Goal: Task Accomplishment & Management: Use online tool/utility

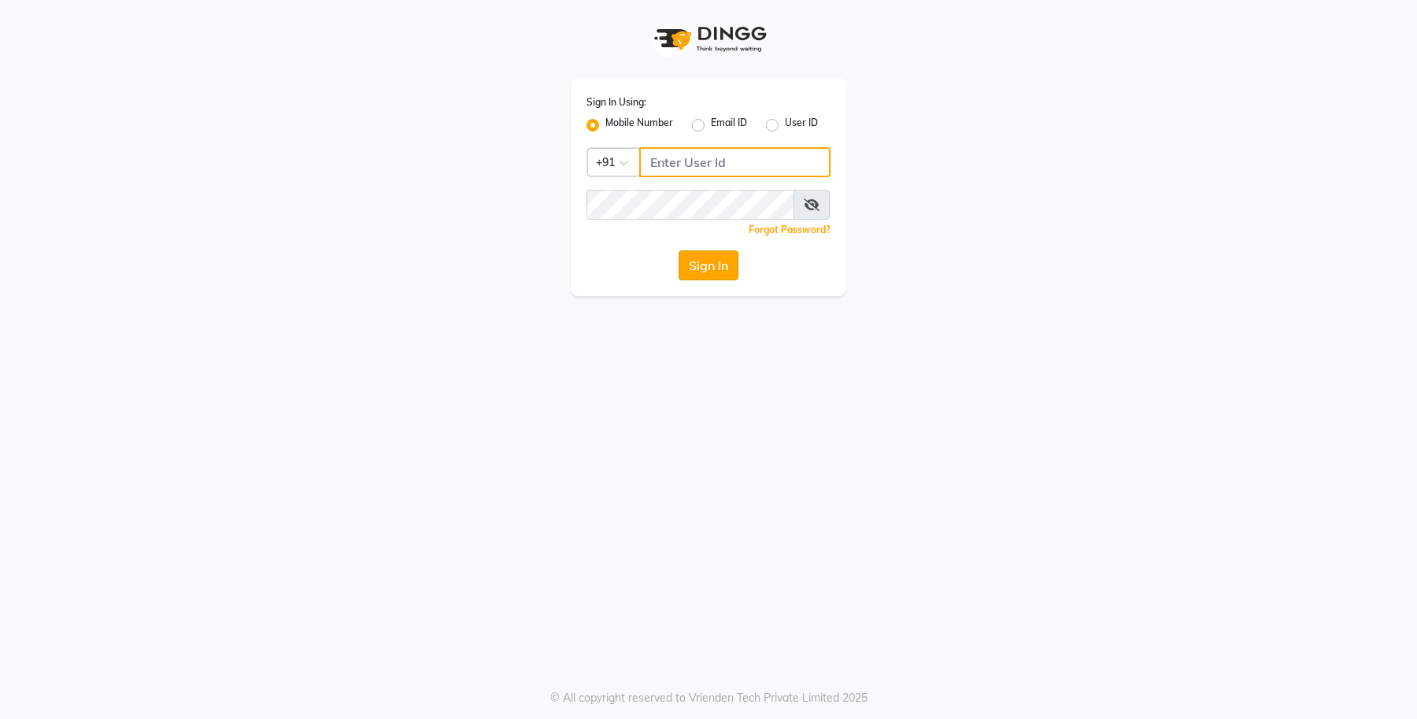
type input "8429421632"
click at [718, 274] on button "Sign In" at bounding box center [709, 265] width 60 height 30
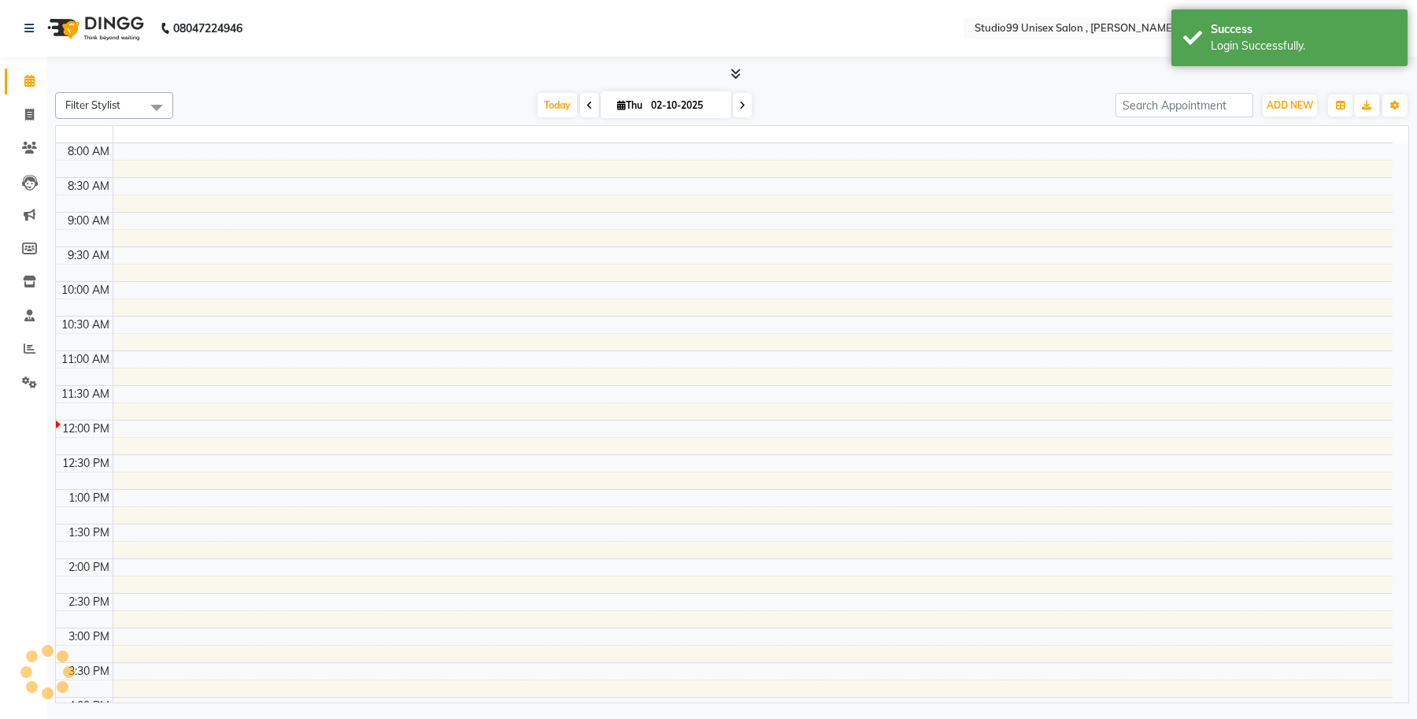
select select "en"
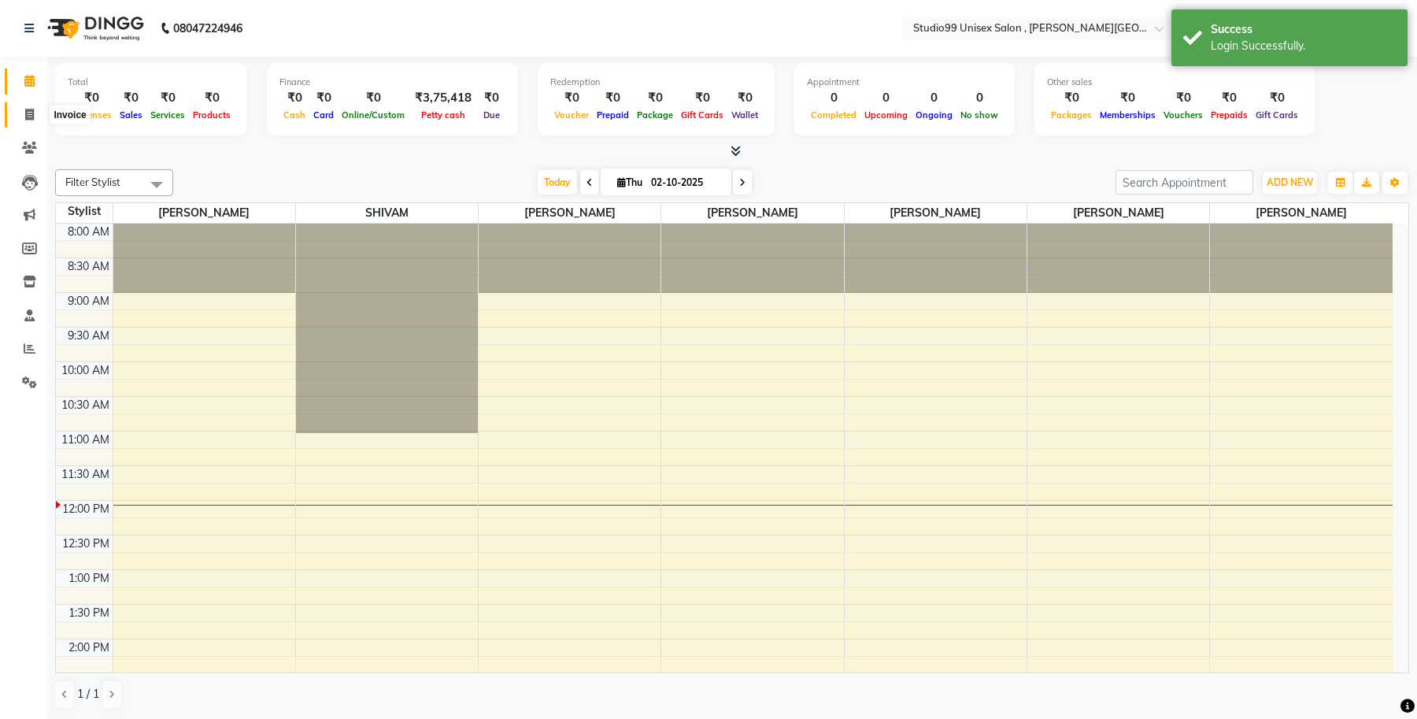
click at [28, 112] on icon at bounding box center [29, 115] width 9 height 12
select select "service"
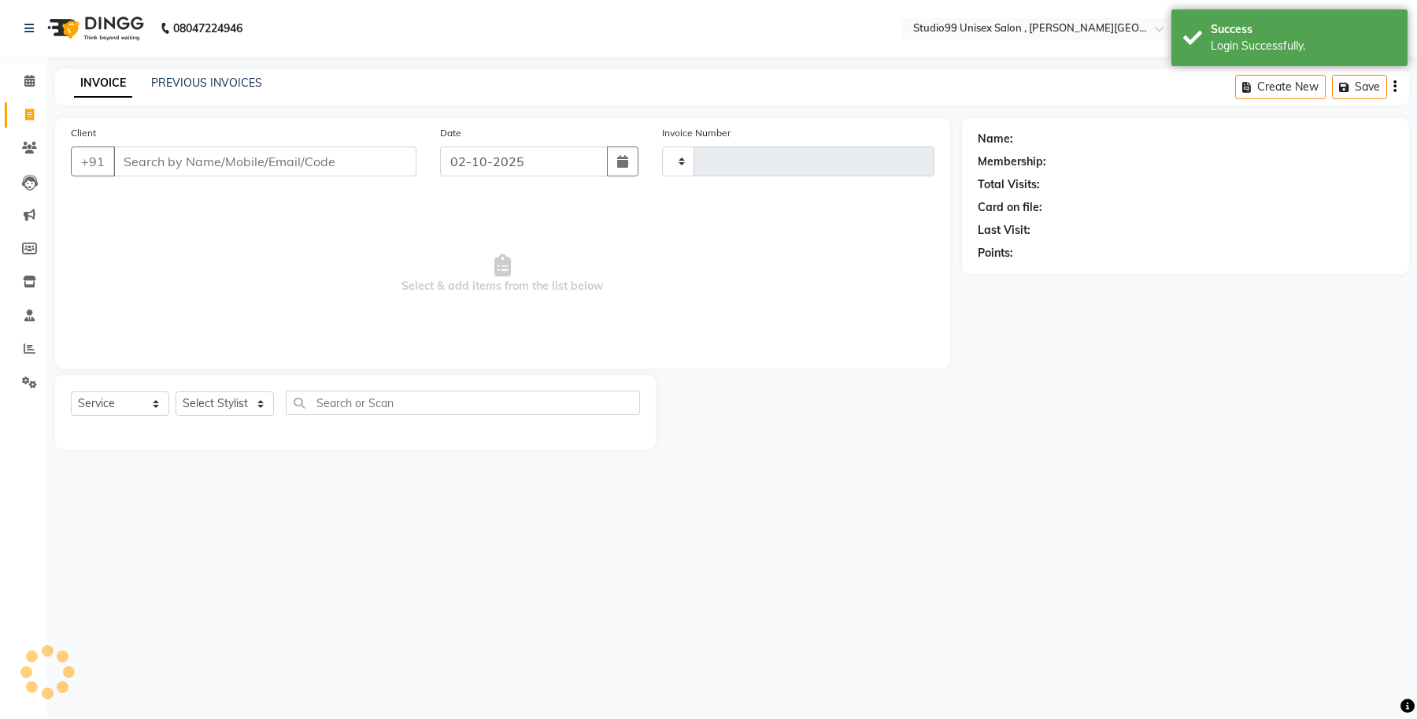
type input "0626"
select select "7699"
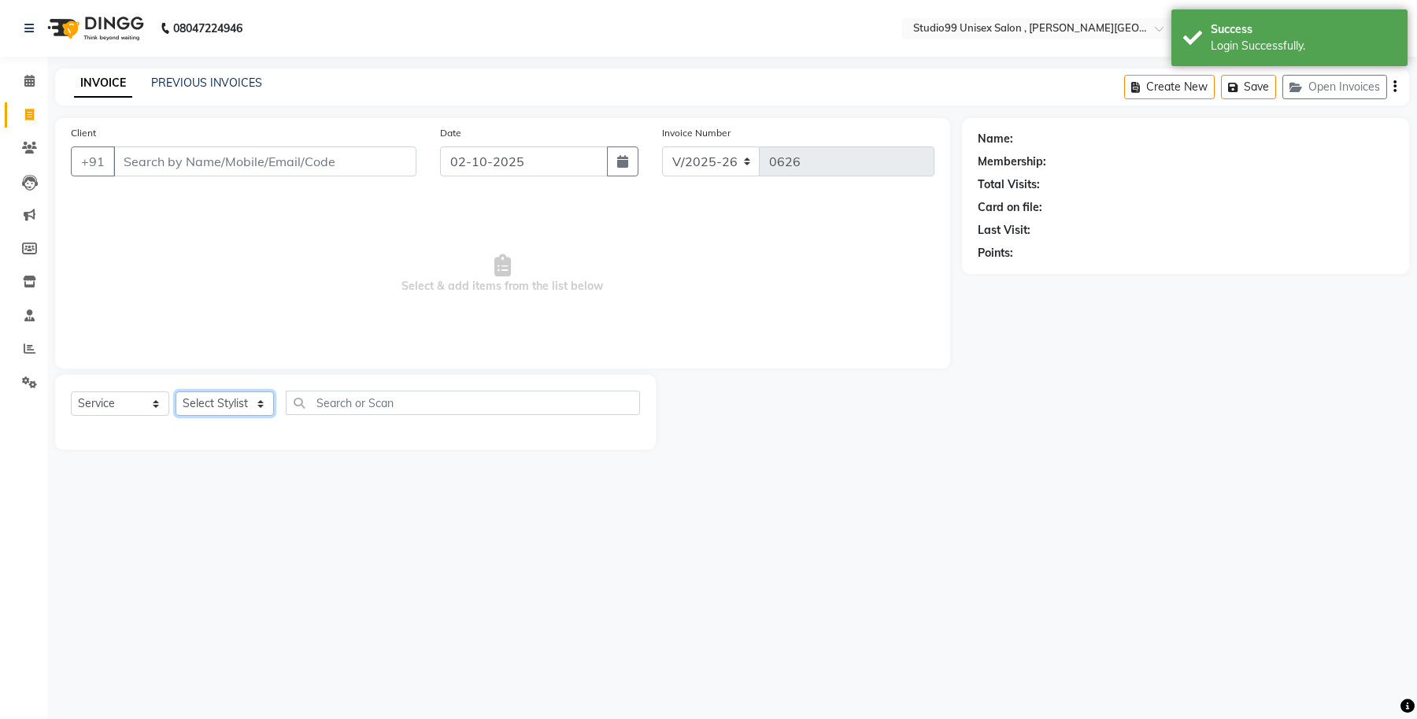
click at [258, 334] on select "Select Stylist [PERSON_NAME] [PERSON_NAME] [PERSON_NAME] Manager [PERSON_NAME]" at bounding box center [225, 403] width 98 height 24
select select "69098"
click at [176, 334] on select "Select Stylist [PERSON_NAME] [PERSON_NAME] [PERSON_NAME] Manager [PERSON_NAME]" at bounding box center [225, 403] width 98 height 24
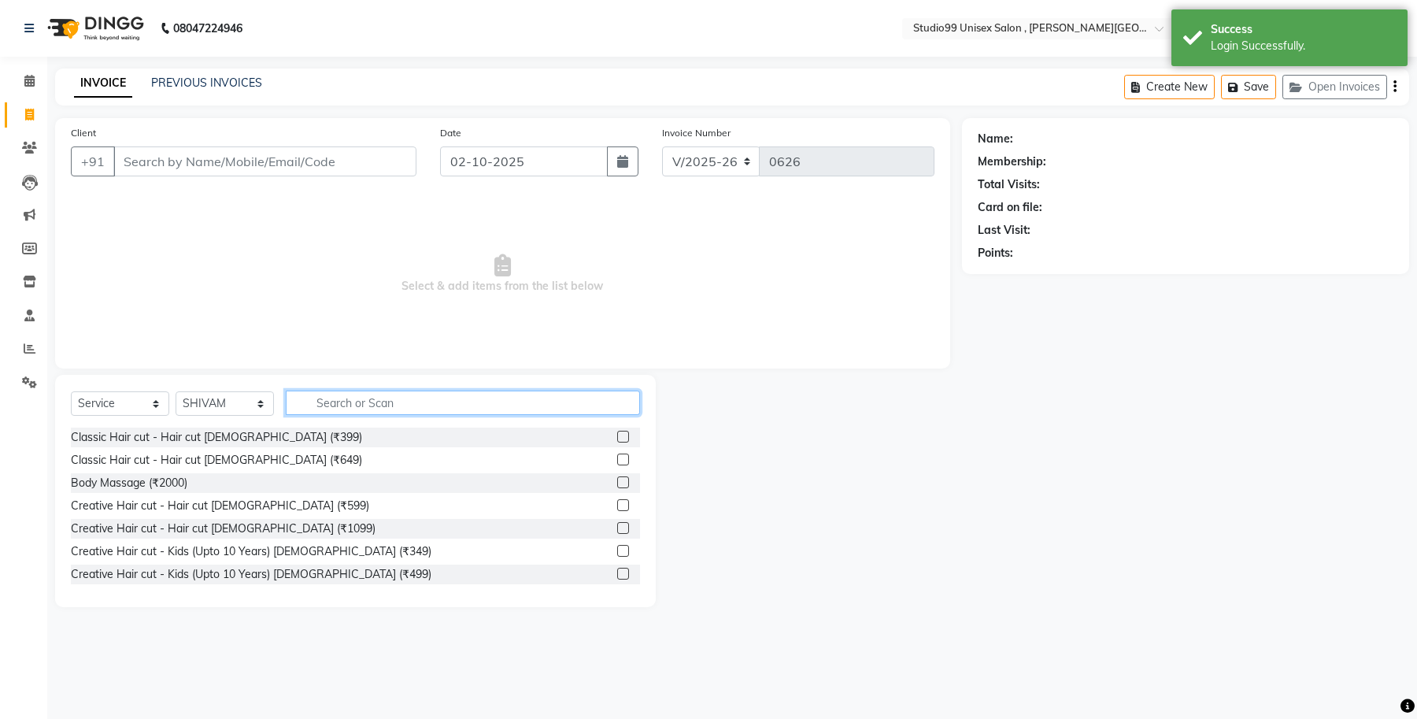
click at [313, 334] on input "text" at bounding box center [463, 403] width 354 height 24
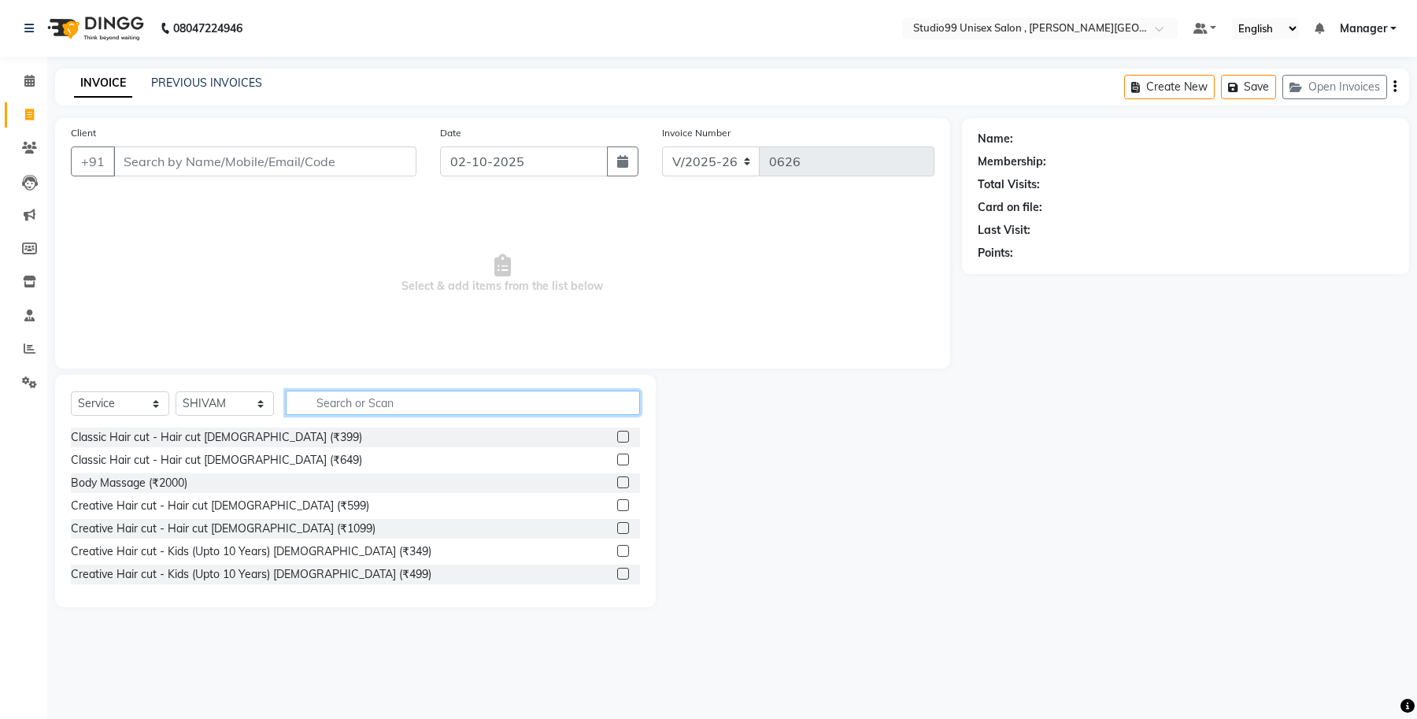
type input "h"
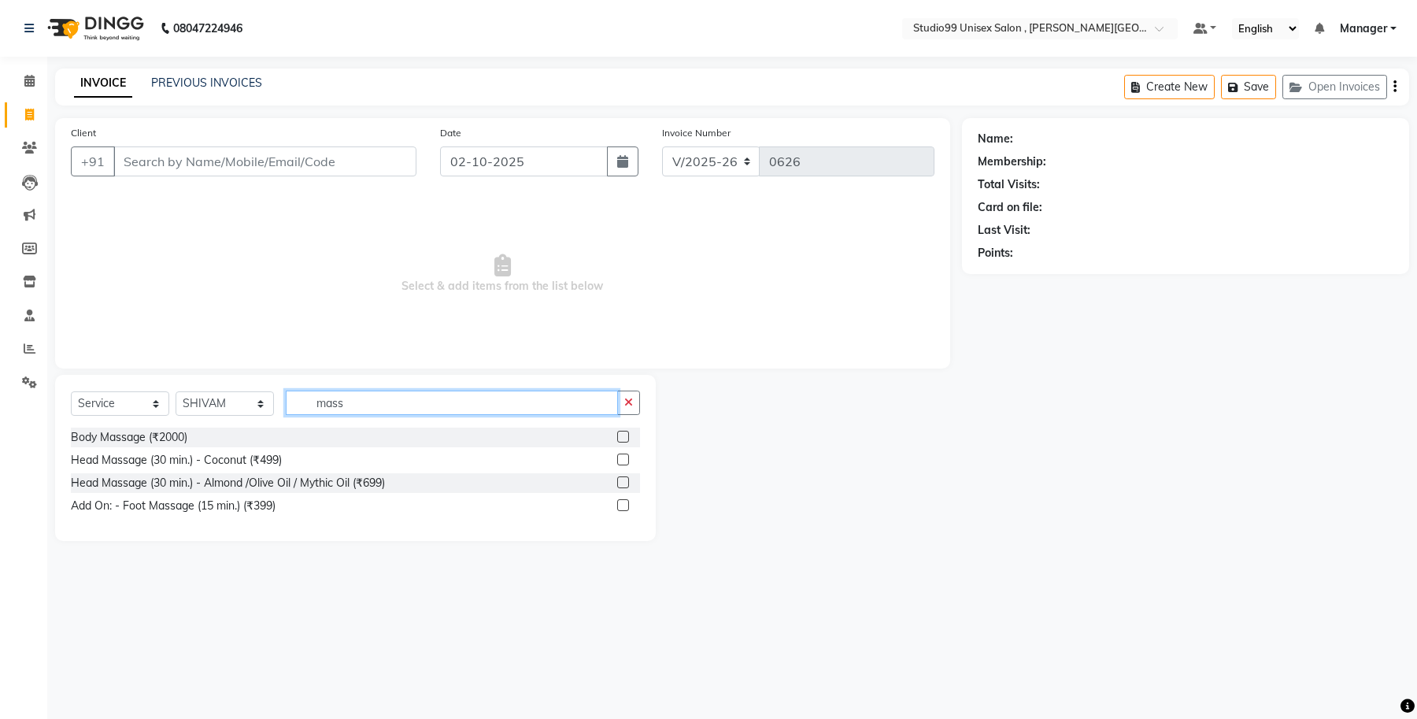
type input "mass"
click at [620, 334] on label at bounding box center [623, 460] width 12 height 12
click at [620, 334] on input "checkbox" at bounding box center [622, 460] width 10 height 10
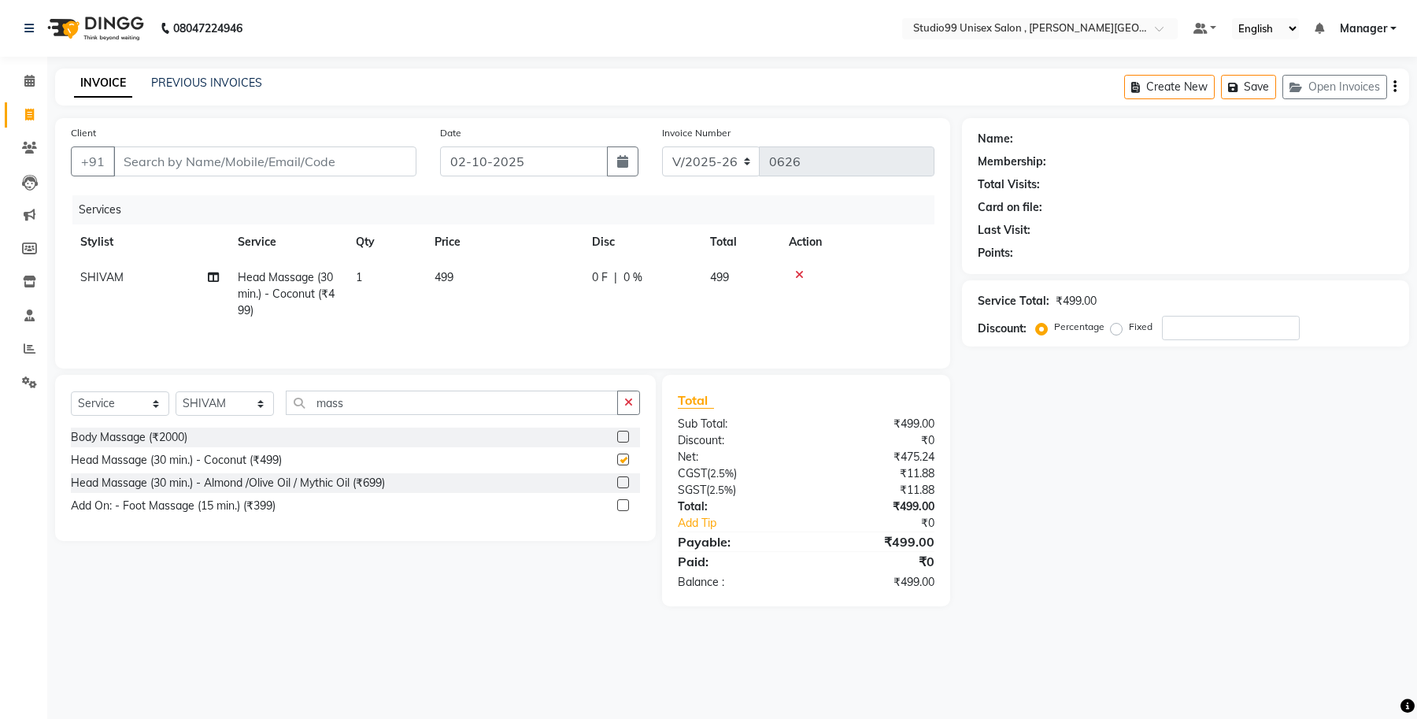
checkbox input "false"
click at [367, 334] on input "mass" at bounding box center [452, 403] width 332 height 24
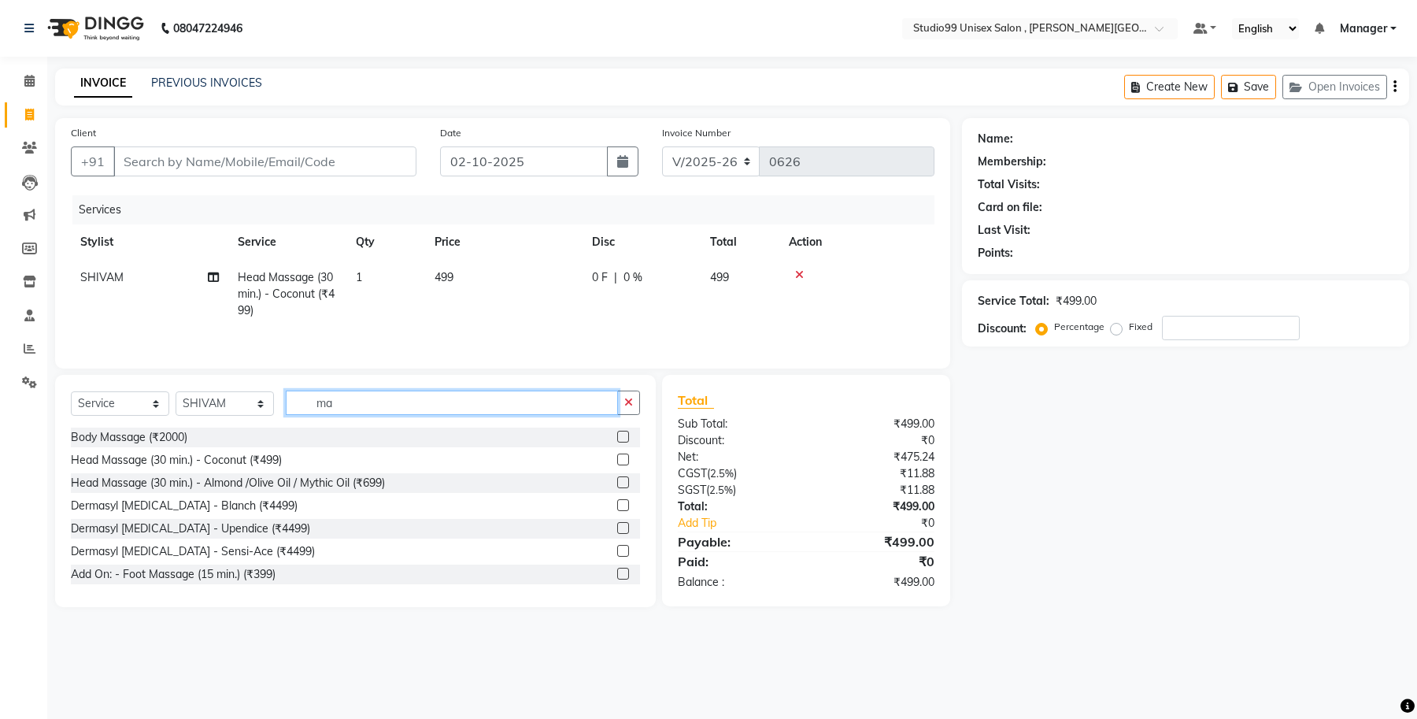
type input "m"
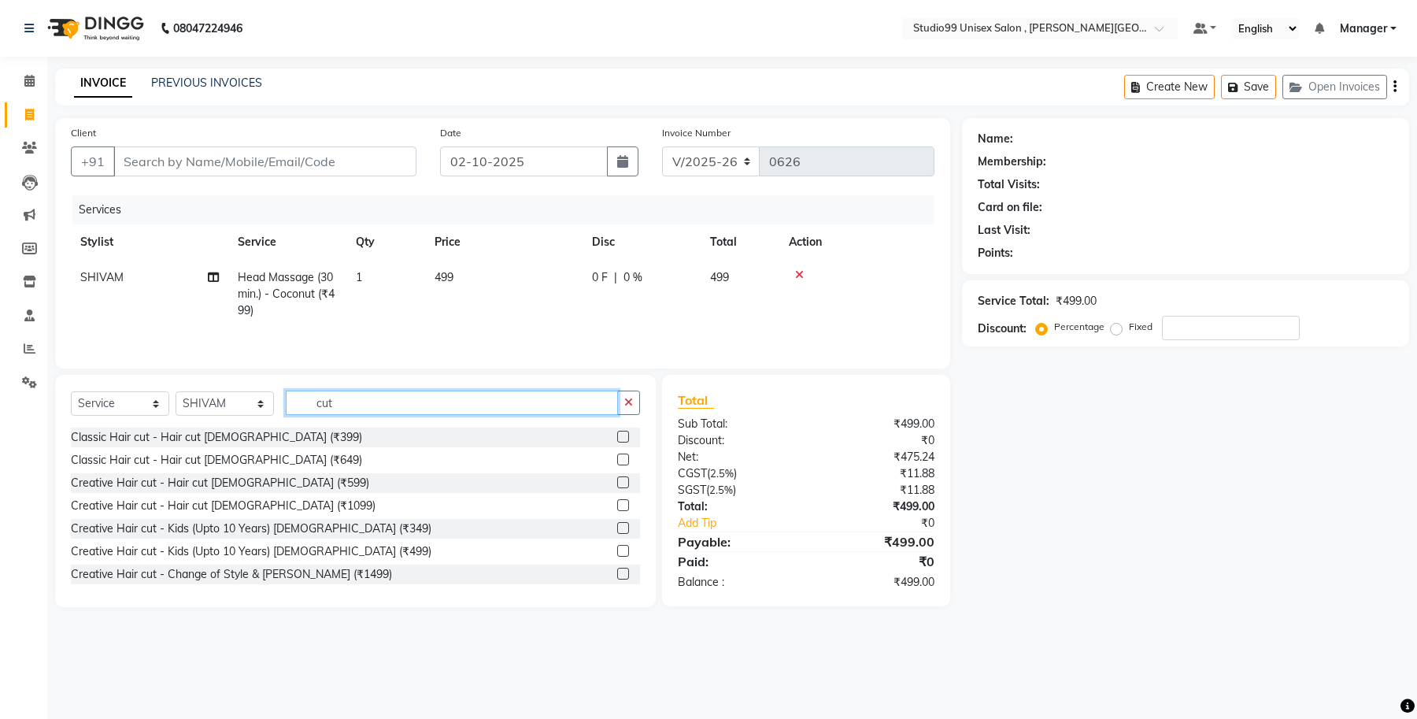
type input "cut"
click at [617, 334] on label at bounding box center [623, 437] width 12 height 12
click at [617, 334] on input "checkbox" at bounding box center [622, 437] width 10 height 10
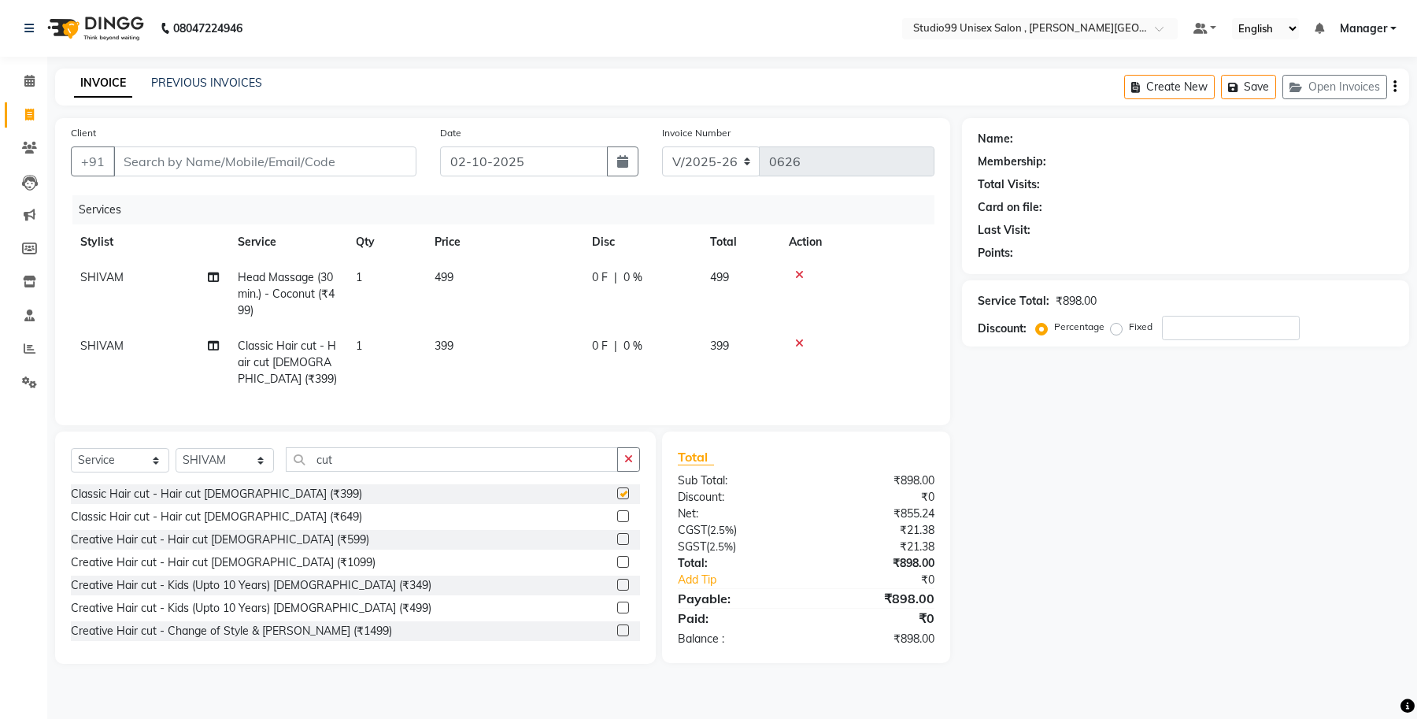
checkbox input "false"
click at [187, 163] on input "Client" at bounding box center [264, 161] width 303 height 30
type input "9"
type input "0"
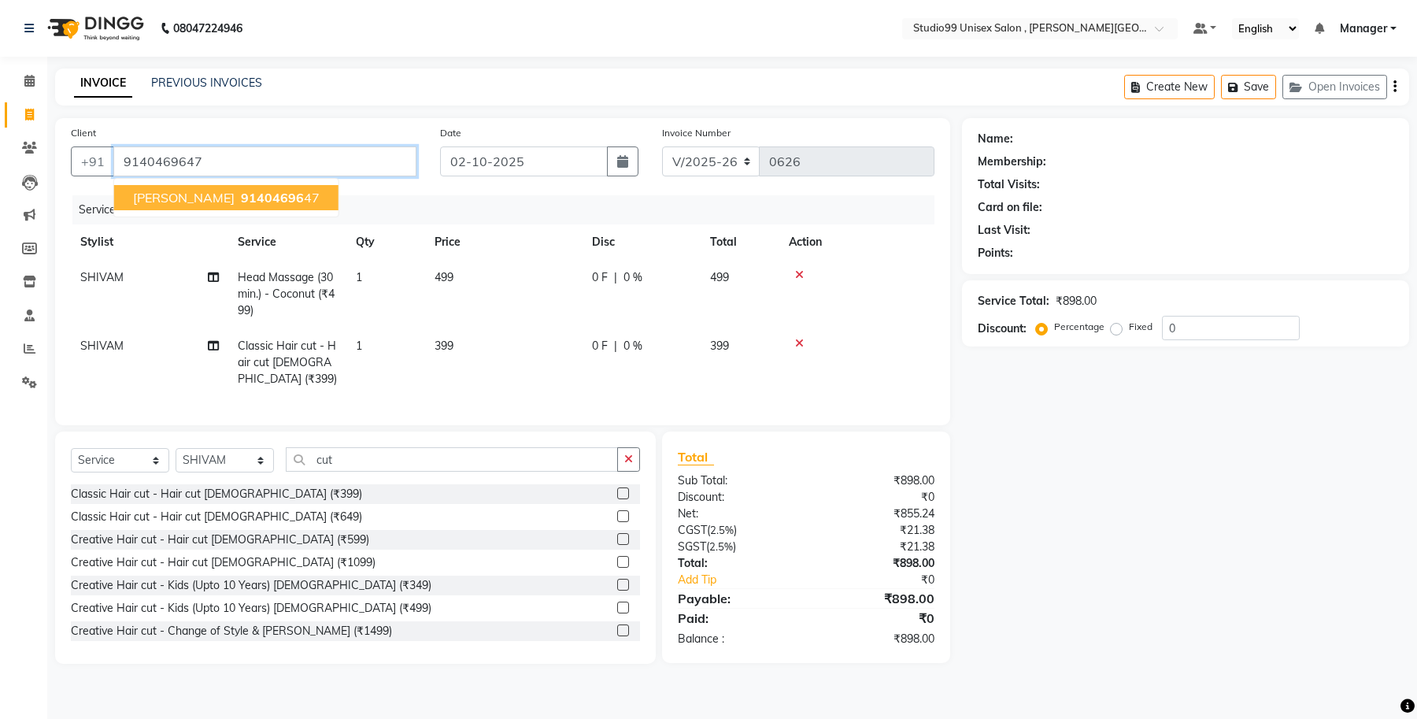
type input "9140469647"
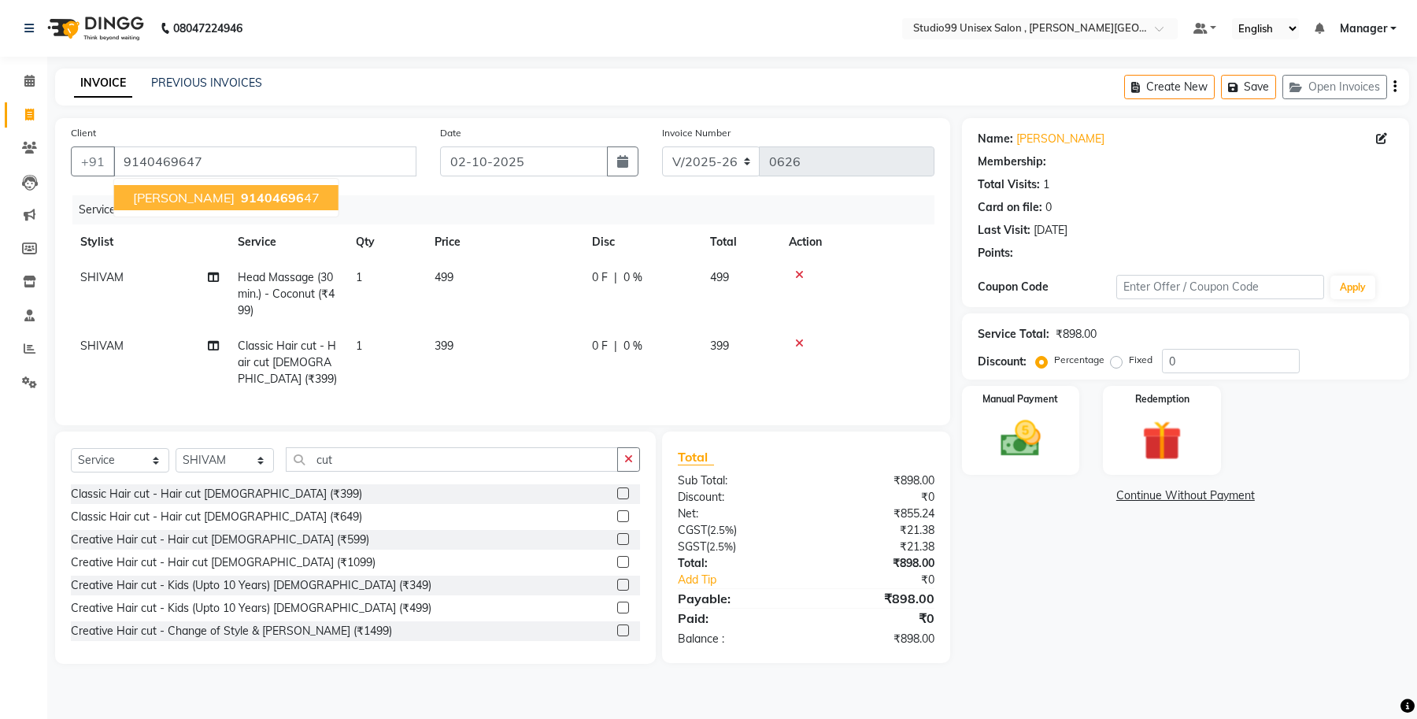
select select "1: Object"
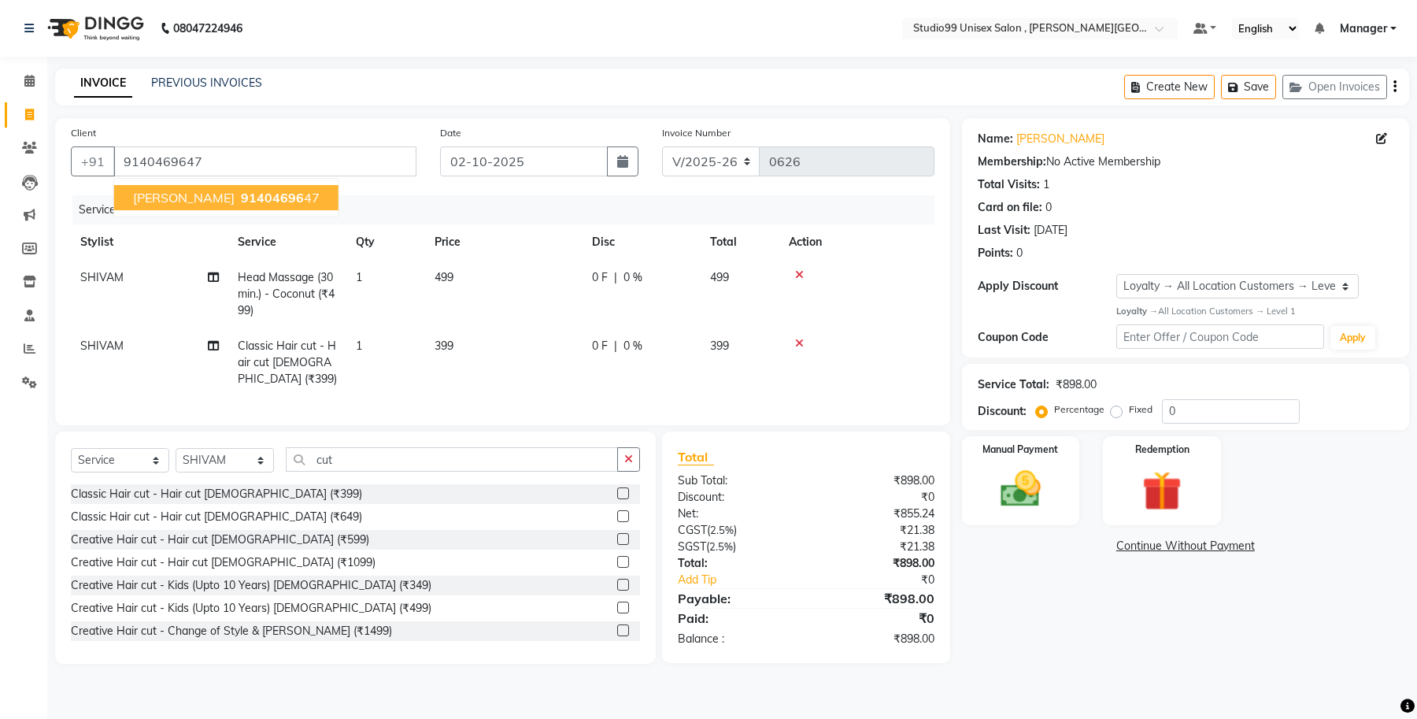
click at [165, 199] on span "[PERSON_NAME]" at bounding box center [184, 198] width 102 height 16
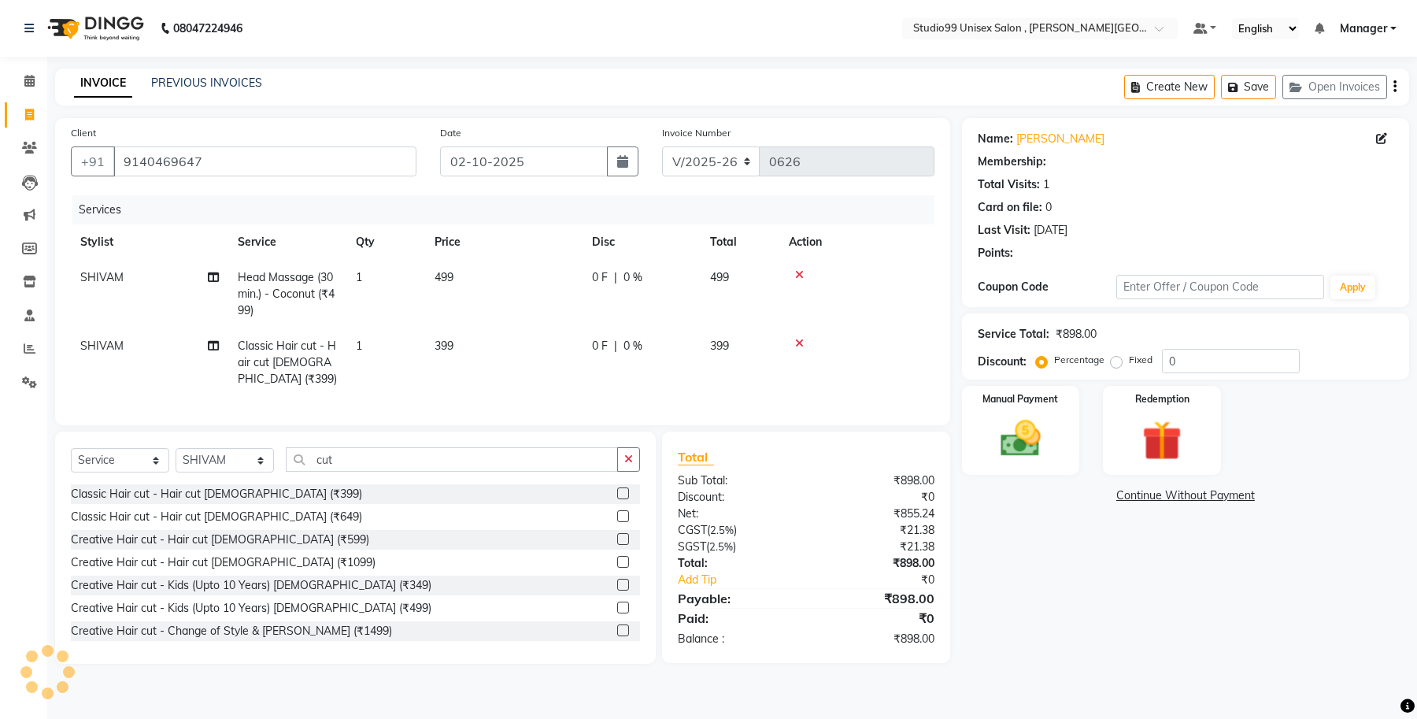
select select "1: Object"
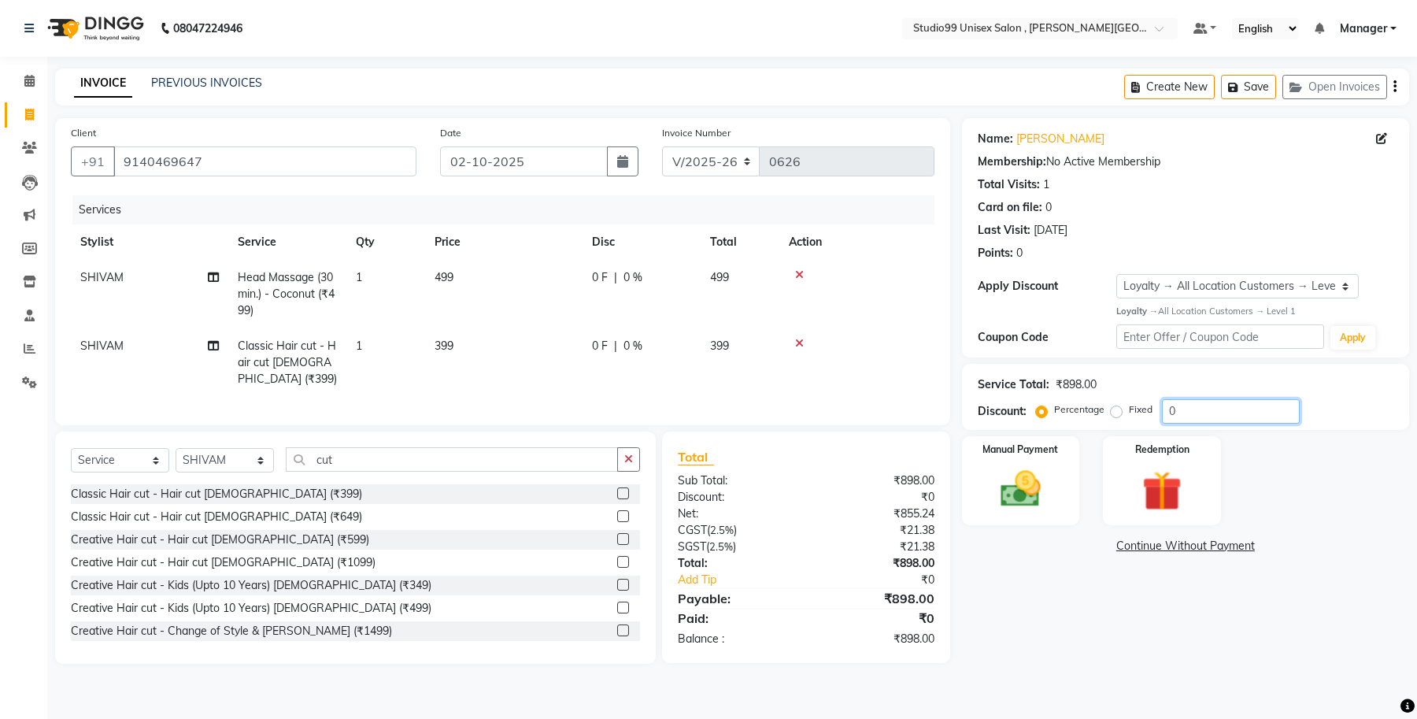
click at [779, 334] on input "0" at bounding box center [1231, 411] width 138 height 24
type input "20"
click at [779, 334] on div "Total Sub Total: ₹898.00 Discount: ₹179.60 Net: ₹684.19 CGST ( 2.5% ) ₹17.11 SG…" at bounding box center [806, 547] width 257 height 200
click at [779, 334] on img at bounding box center [1020, 489] width 67 height 48
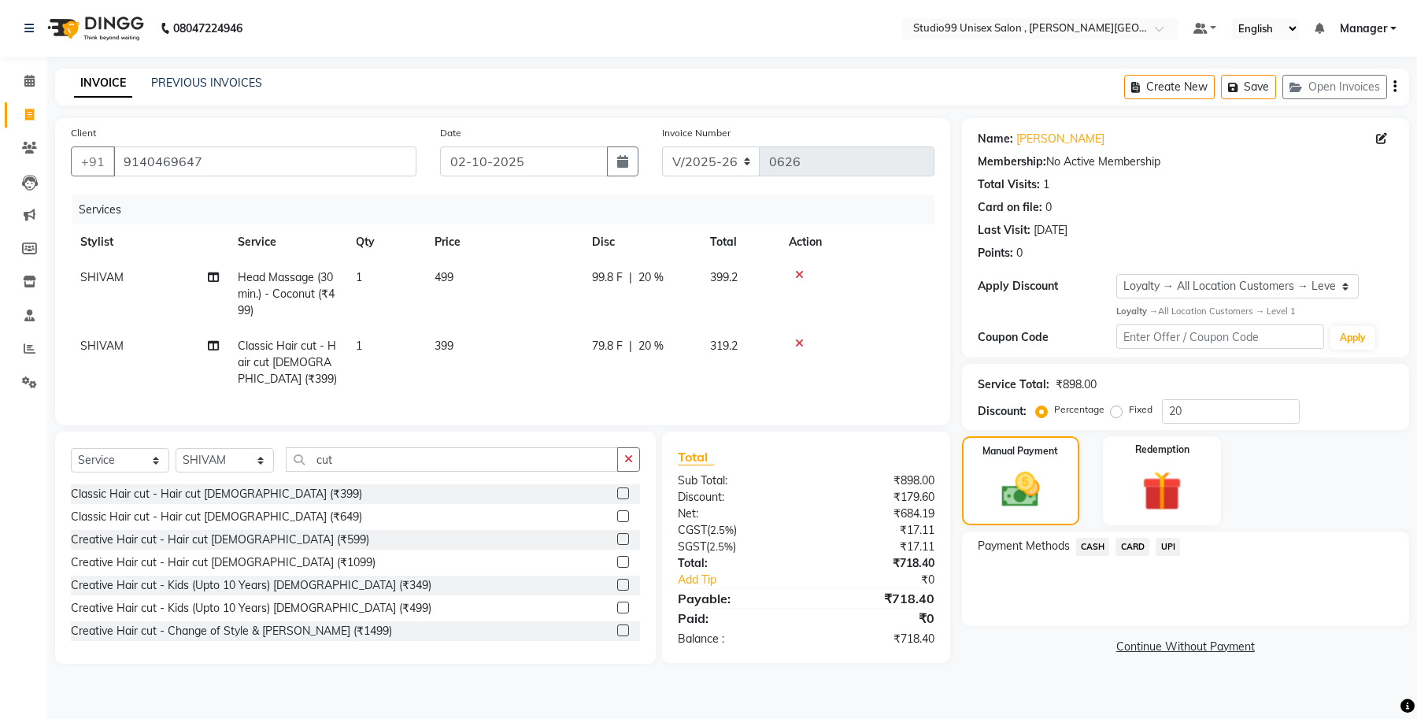
click at [779, 334] on span "CASH" at bounding box center [1093, 547] width 34 height 18
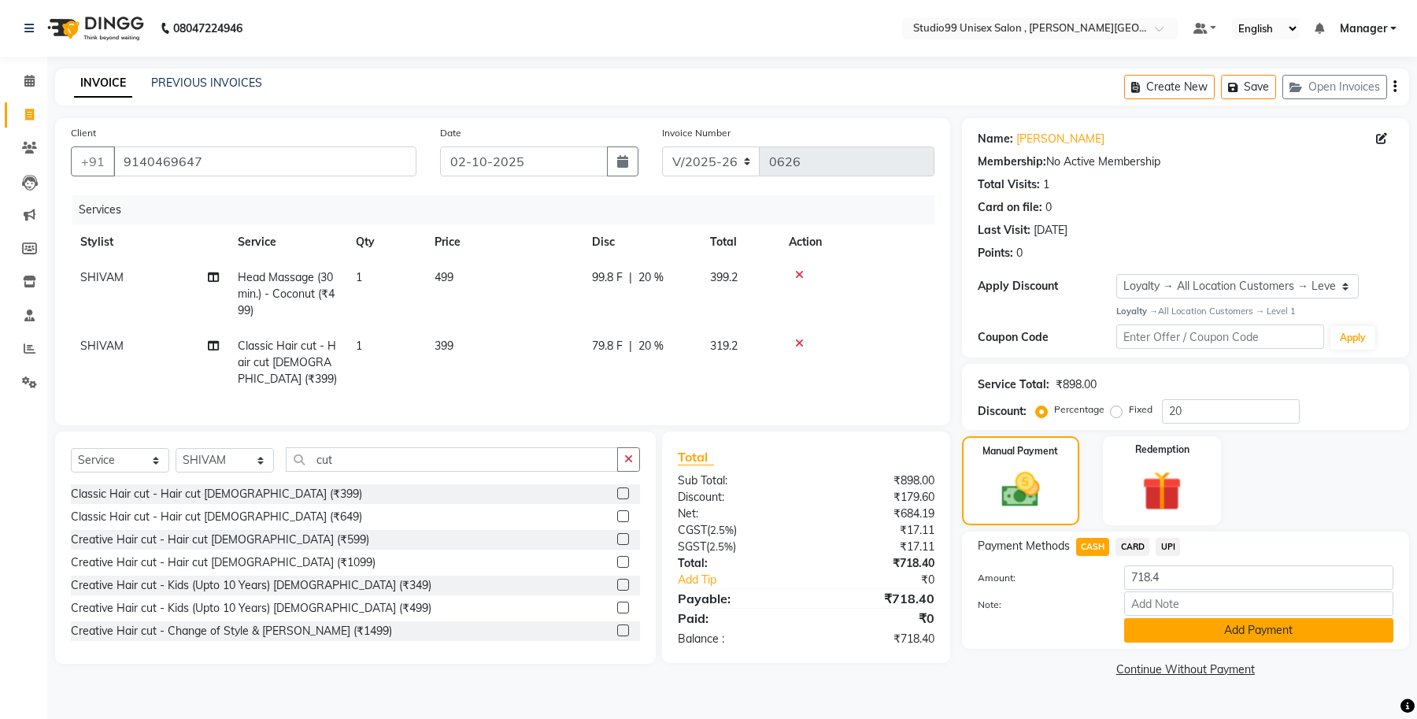
click at [779, 334] on button "Add Payment" at bounding box center [1258, 630] width 269 height 24
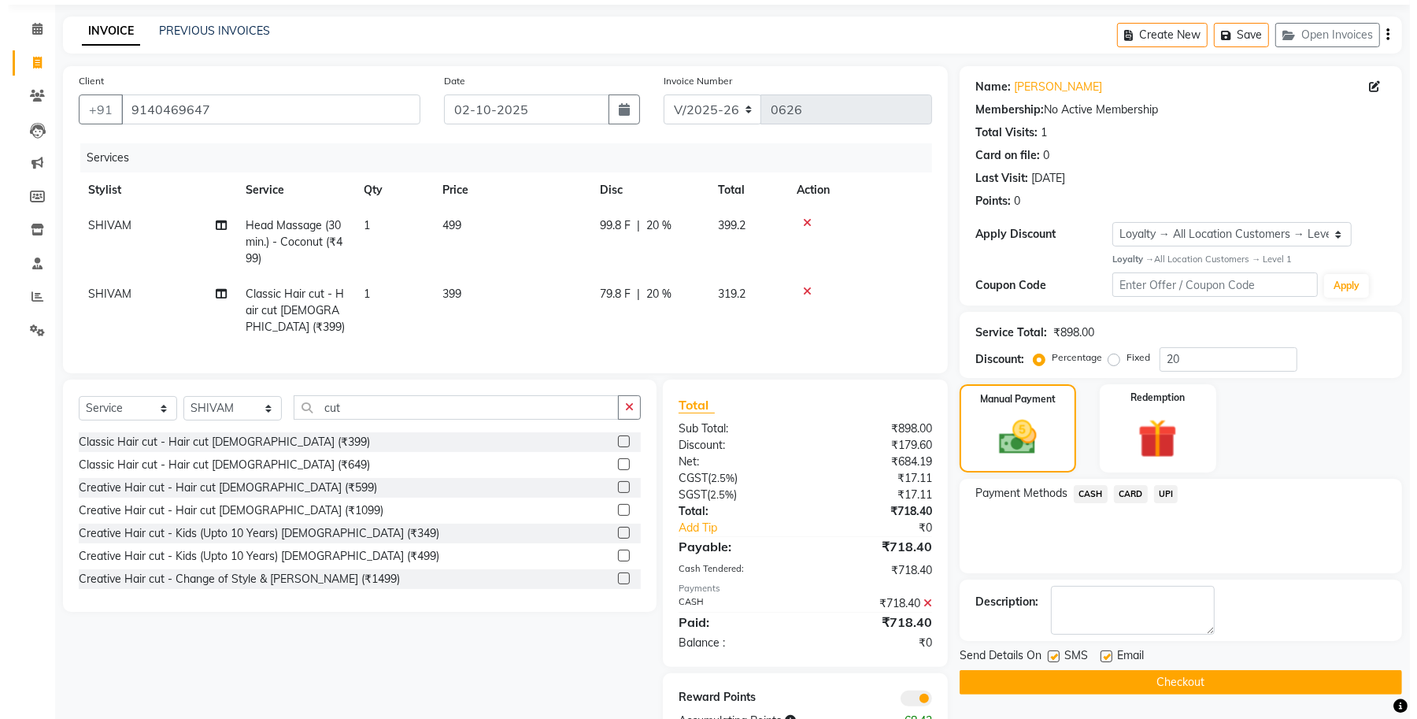
scroll to position [98, 0]
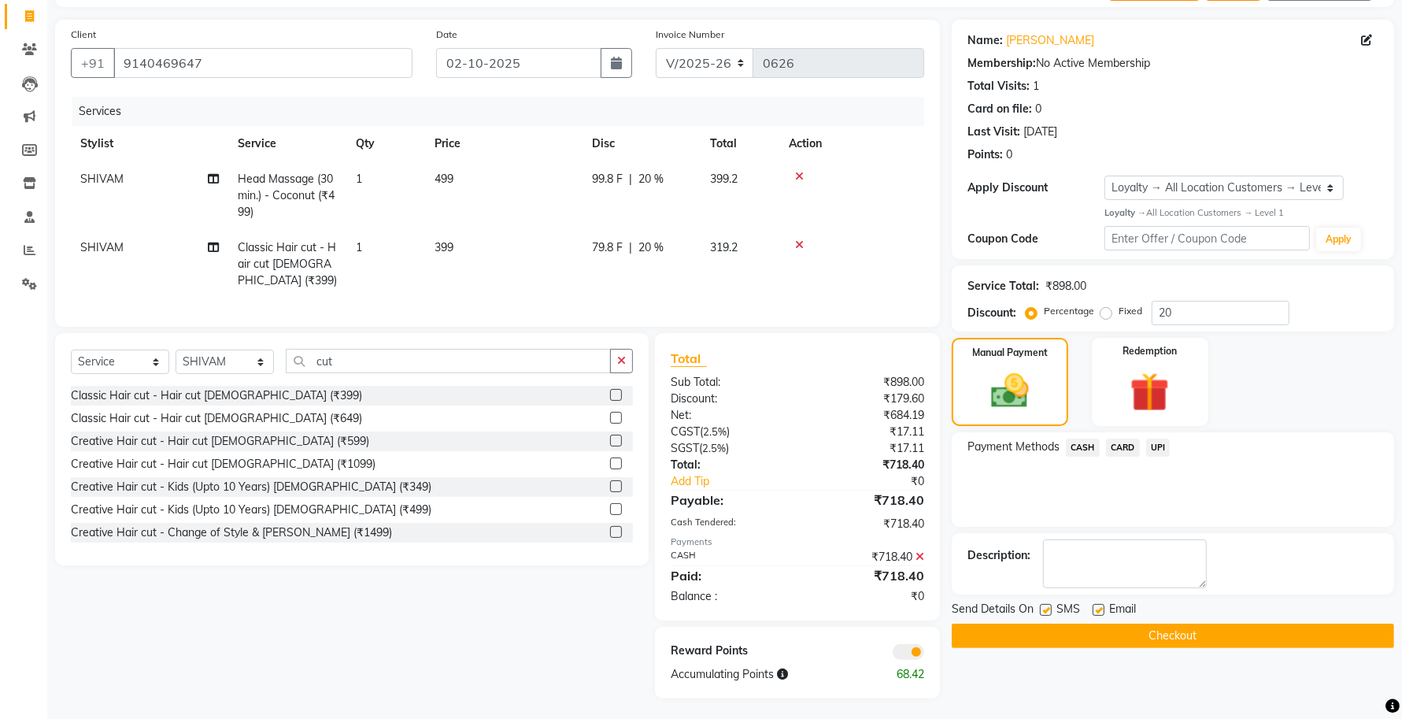
click at [779, 334] on span at bounding box center [908, 652] width 31 height 16
click at [779, 334] on input "checkbox" at bounding box center [924, 654] width 0 height 0
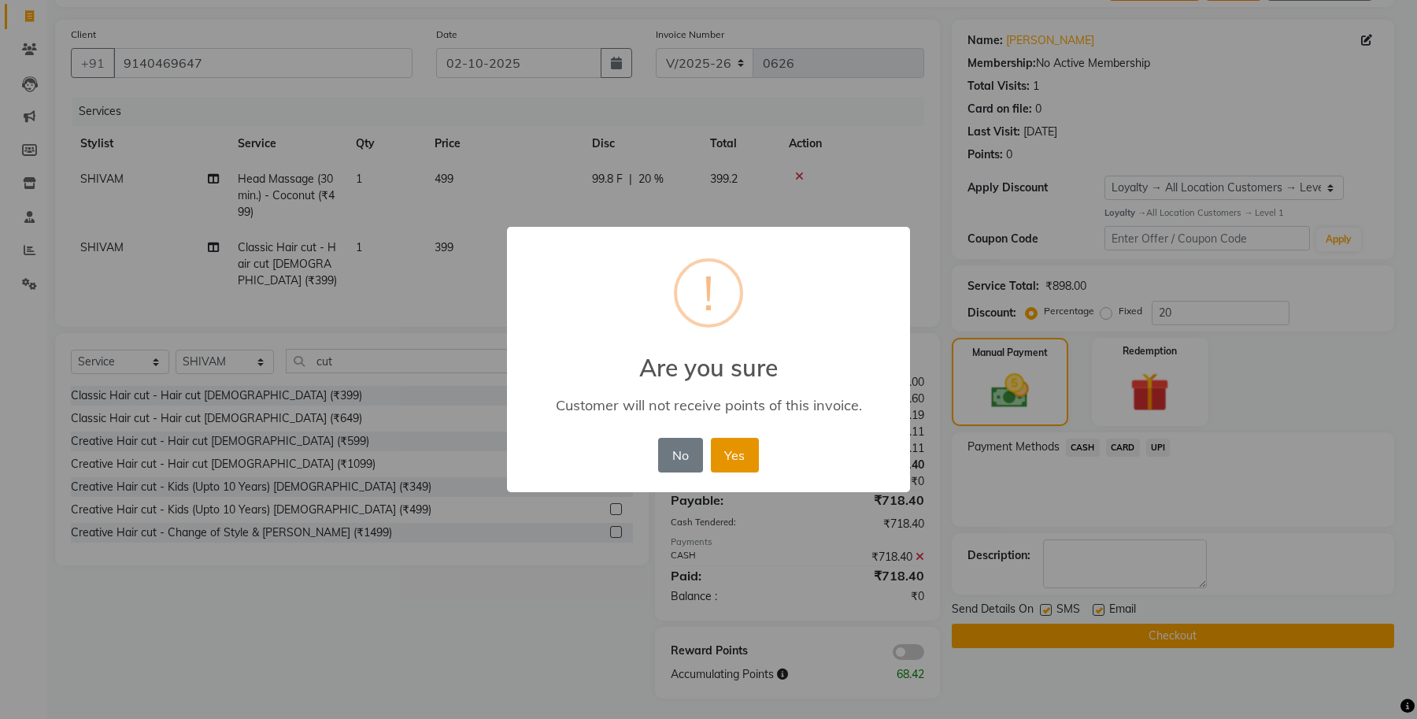
click at [746, 334] on button "Yes" at bounding box center [735, 455] width 48 height 35
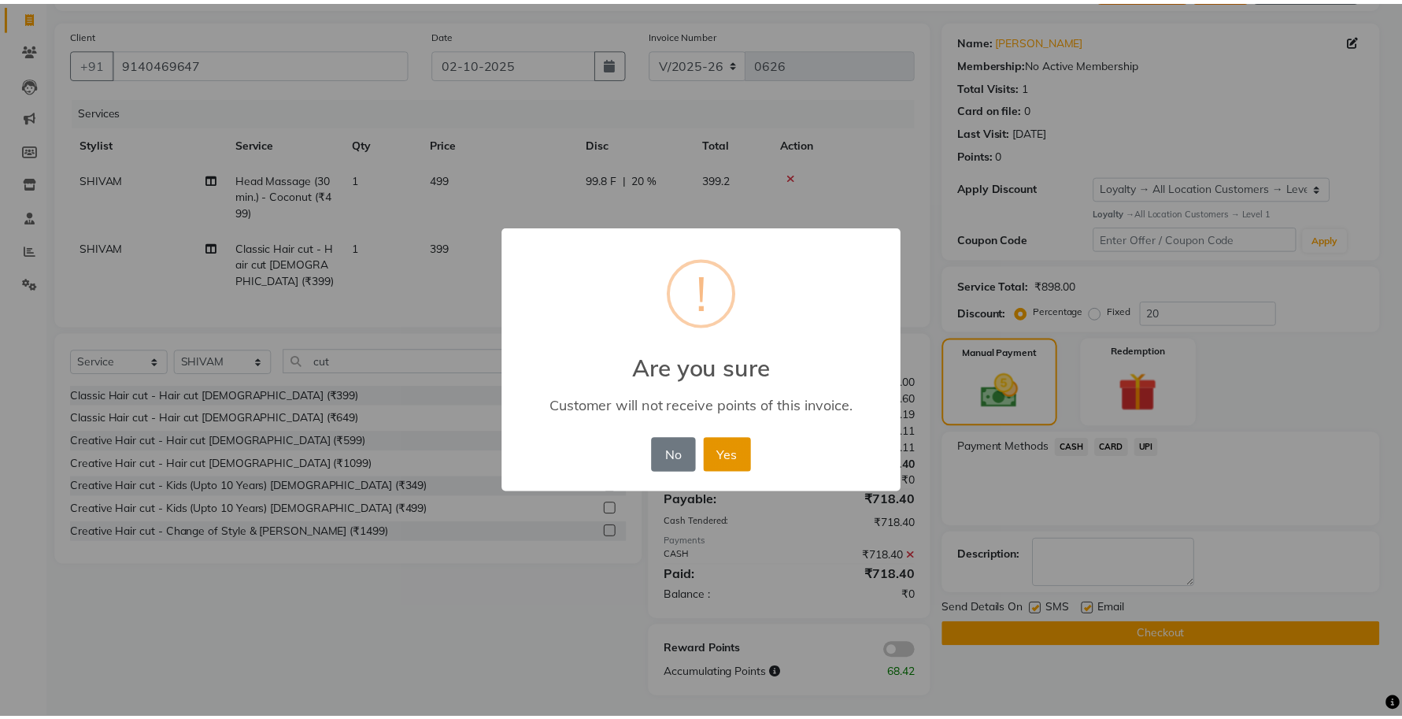
scroll to position [76, 0]
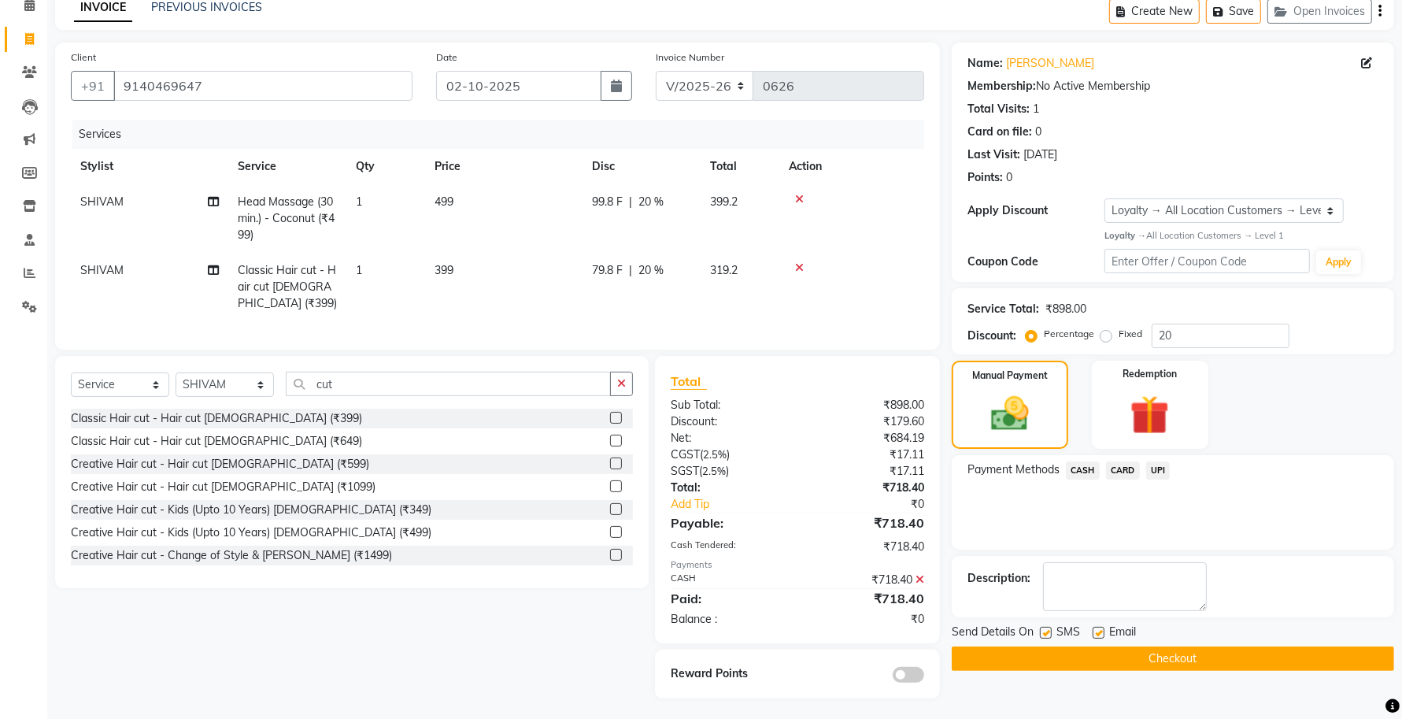
click at [779, 334] on button "Checkout" at bounding box center [1173, 658] width 443 height 24
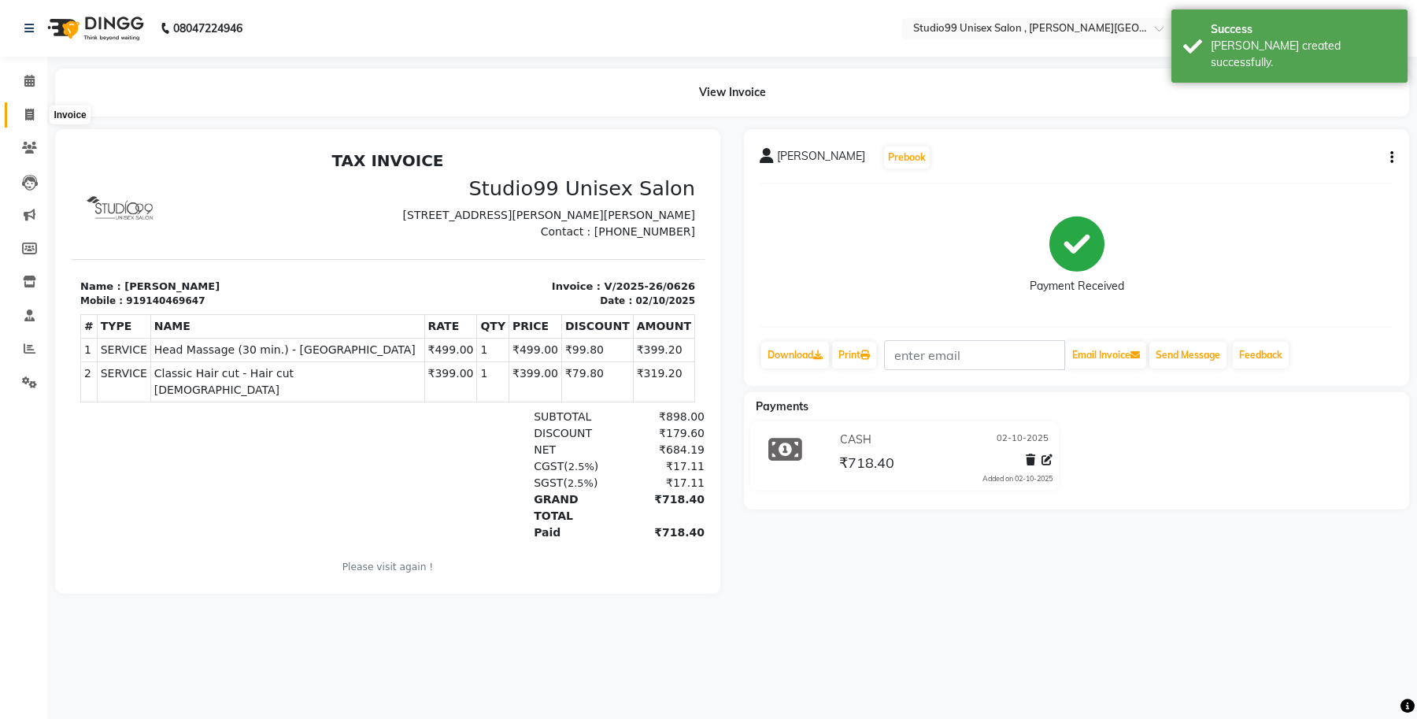
click at [29, 107] on span at bounding box center [30, 115] width 28 height 18
select select "service"
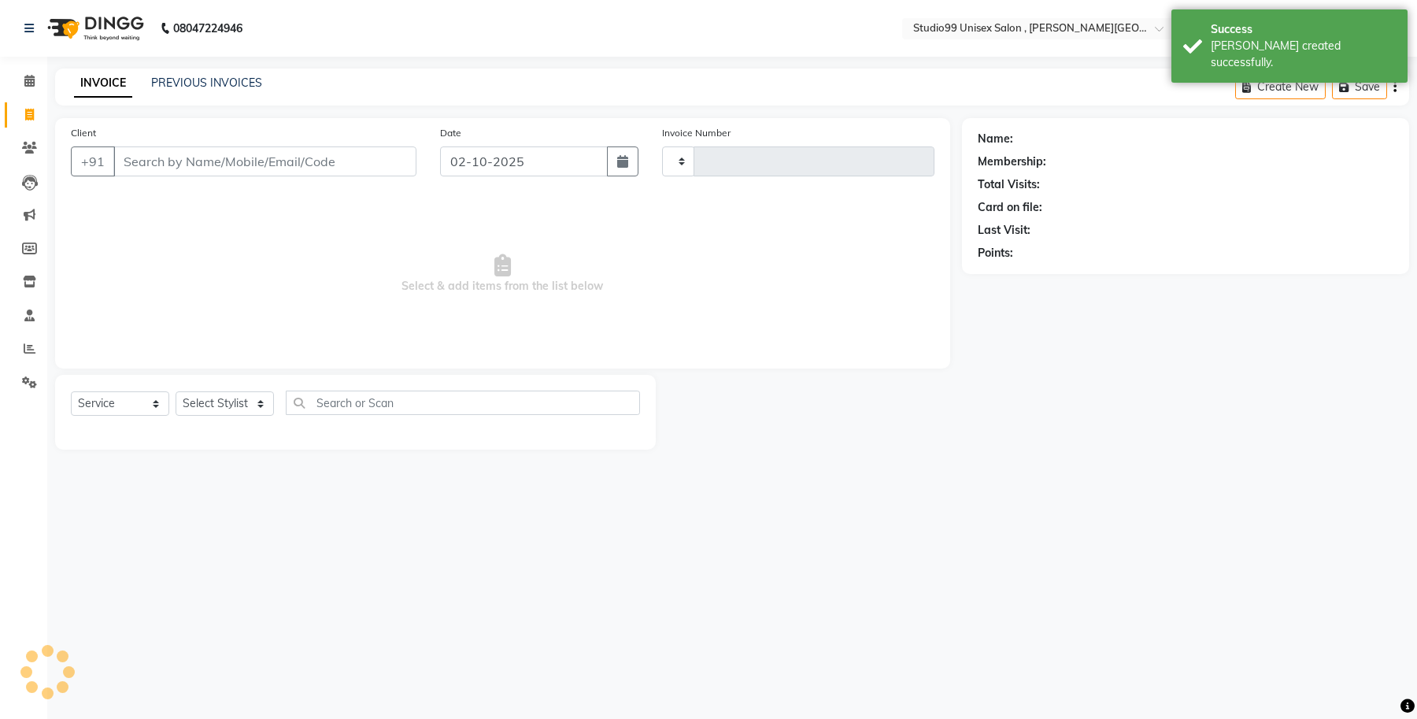
type input "0627"
select select "7699"
click at [221, 77] on link "PREVIOUS INVOICES" at bounding box center [206, 83] width 111 height 14
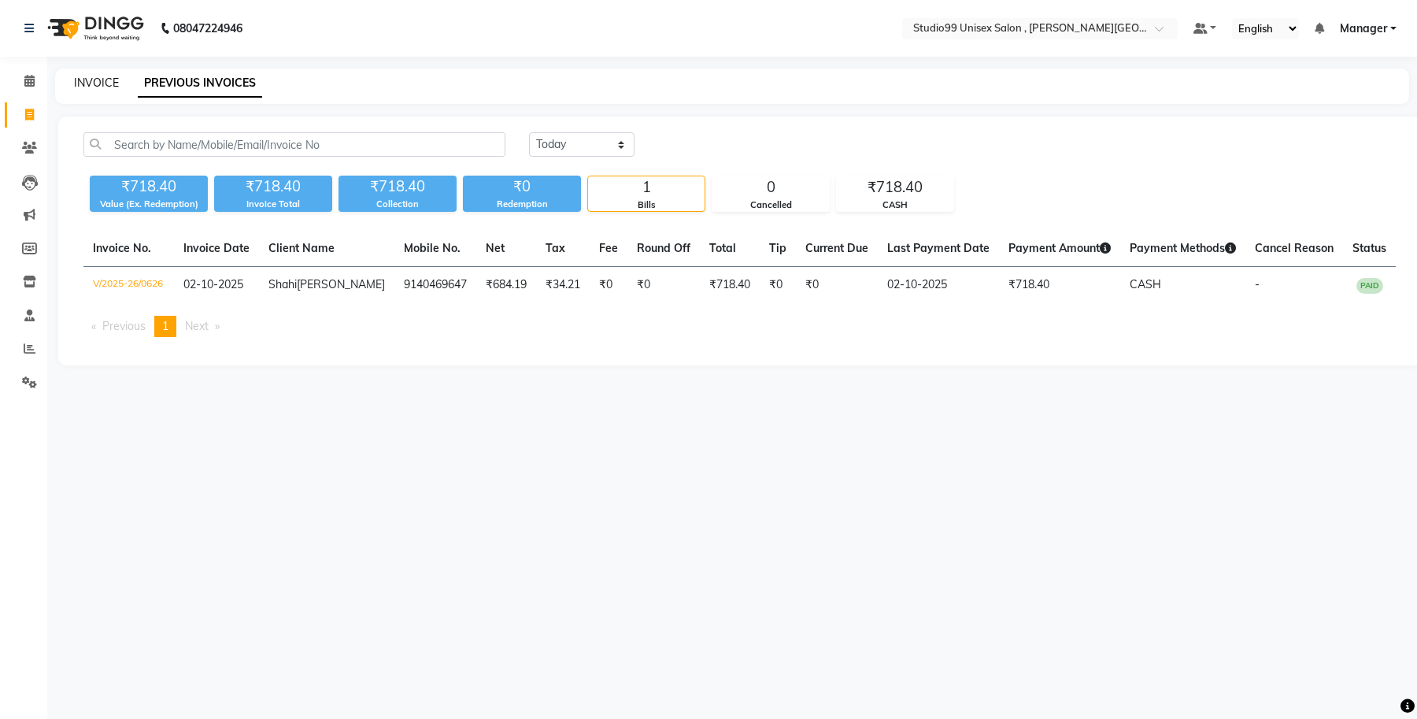
click at [100, 87] on link "INVOICE" at bounding box center [96, 83] width 45 height 14
select select "7699"
select select "service"
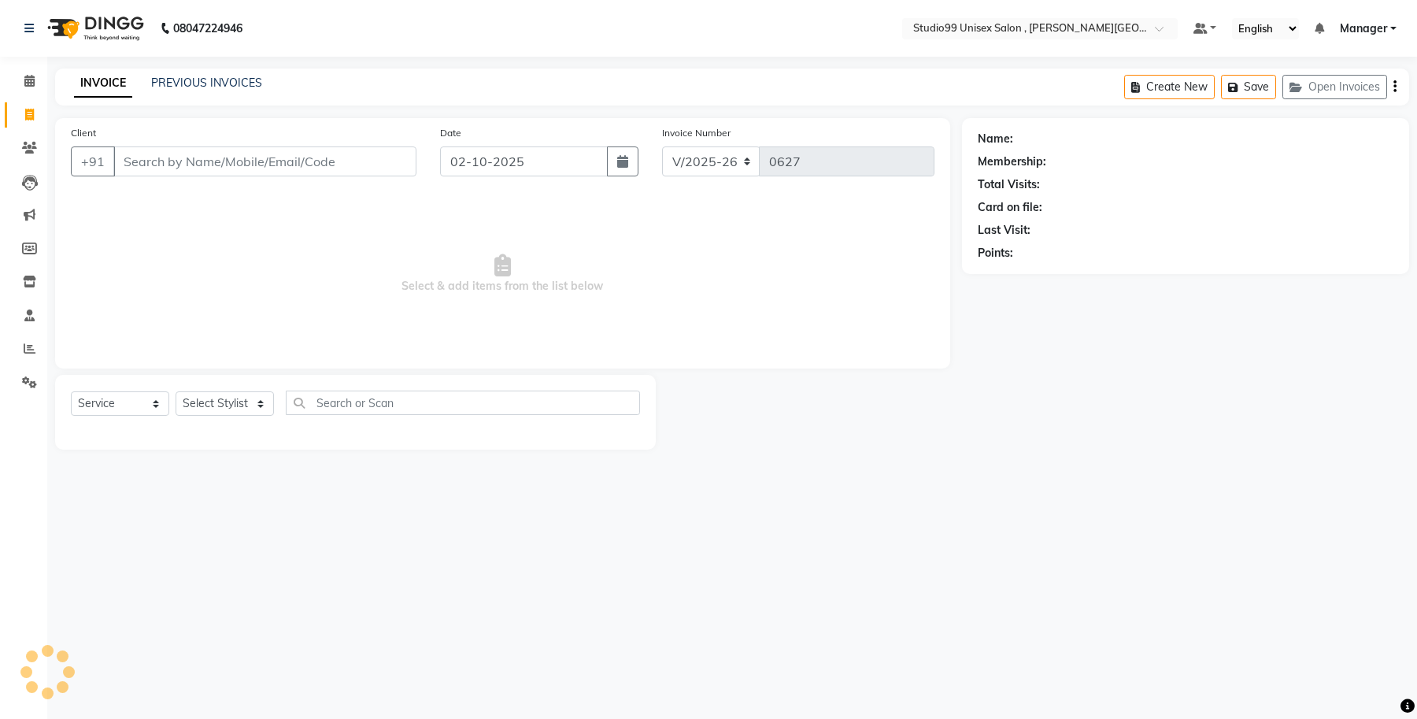
click at [146, 157] on input "Client" at bounding box center [264, 161] width 303 height 30
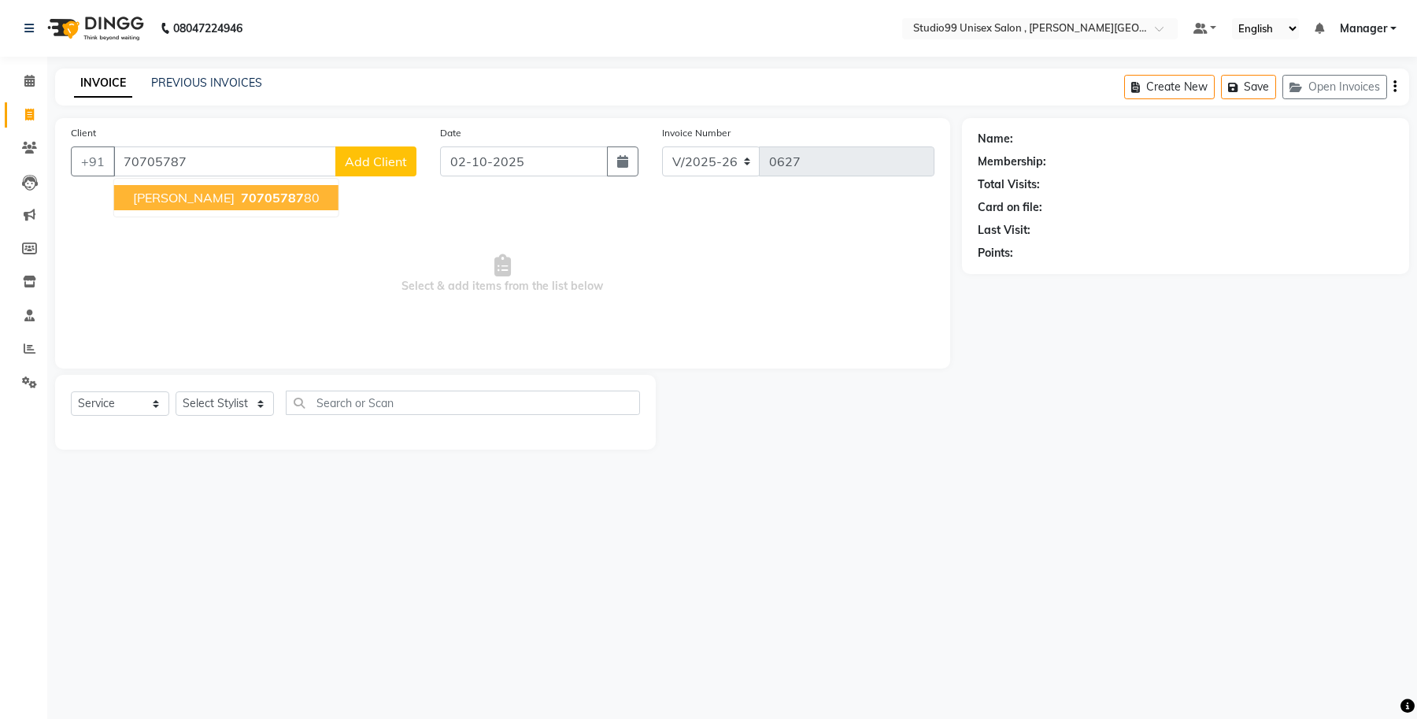
click at [289, 191] on span "70705787" at bounding box center [272, 198] width 63 height 16
type input "7070578780"
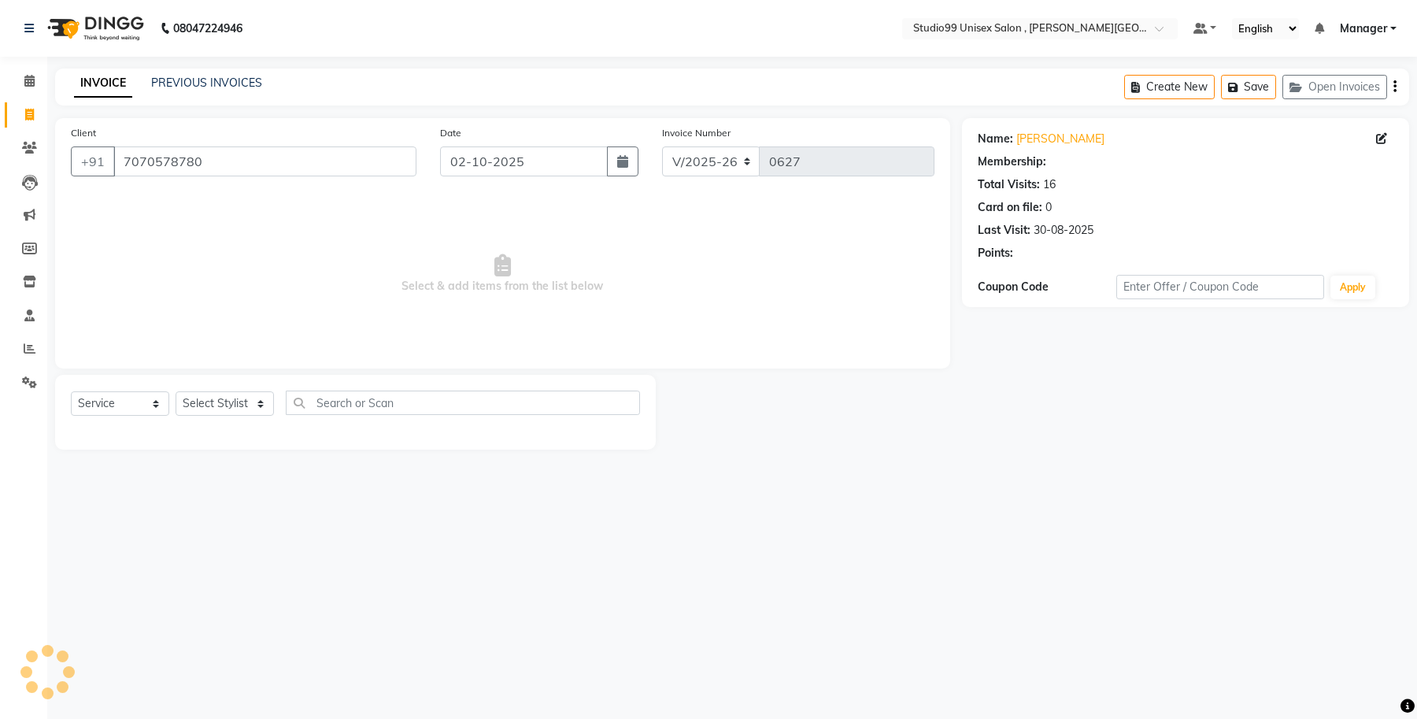
select select "1: Object"
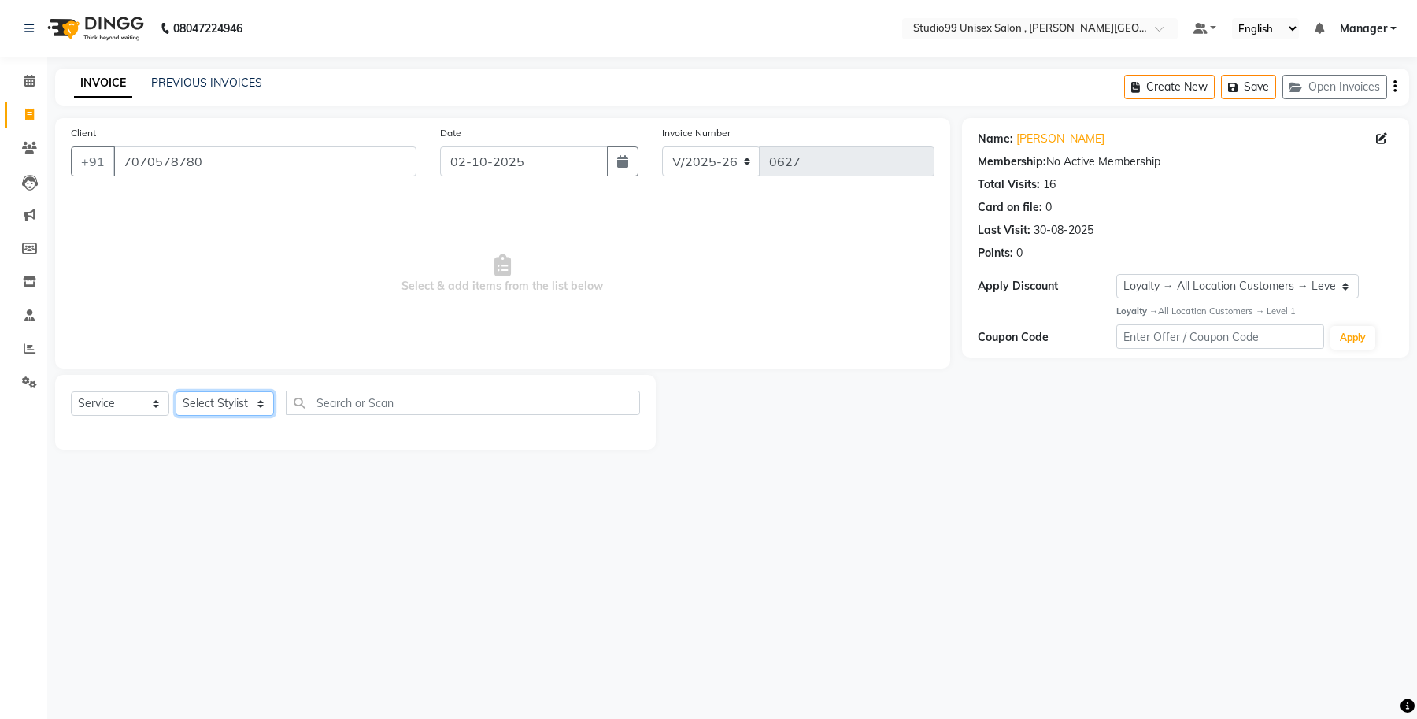
click at [258, 334] on select "Select Stylist [PERSON_NAME] [PERSON_NAME] [PERSON_NAME] Manager [PERSON_NAME]" at bounding box center [225, 403] width 98 height 24
select select "69103"
click at [176, 334] on select "Select Stylist [PERSON_NAME] [PERSON_NAME] [PERSON_NAME] Manager [PERSON_NAME]" at bounding box center [225, 403] width 98 height 24
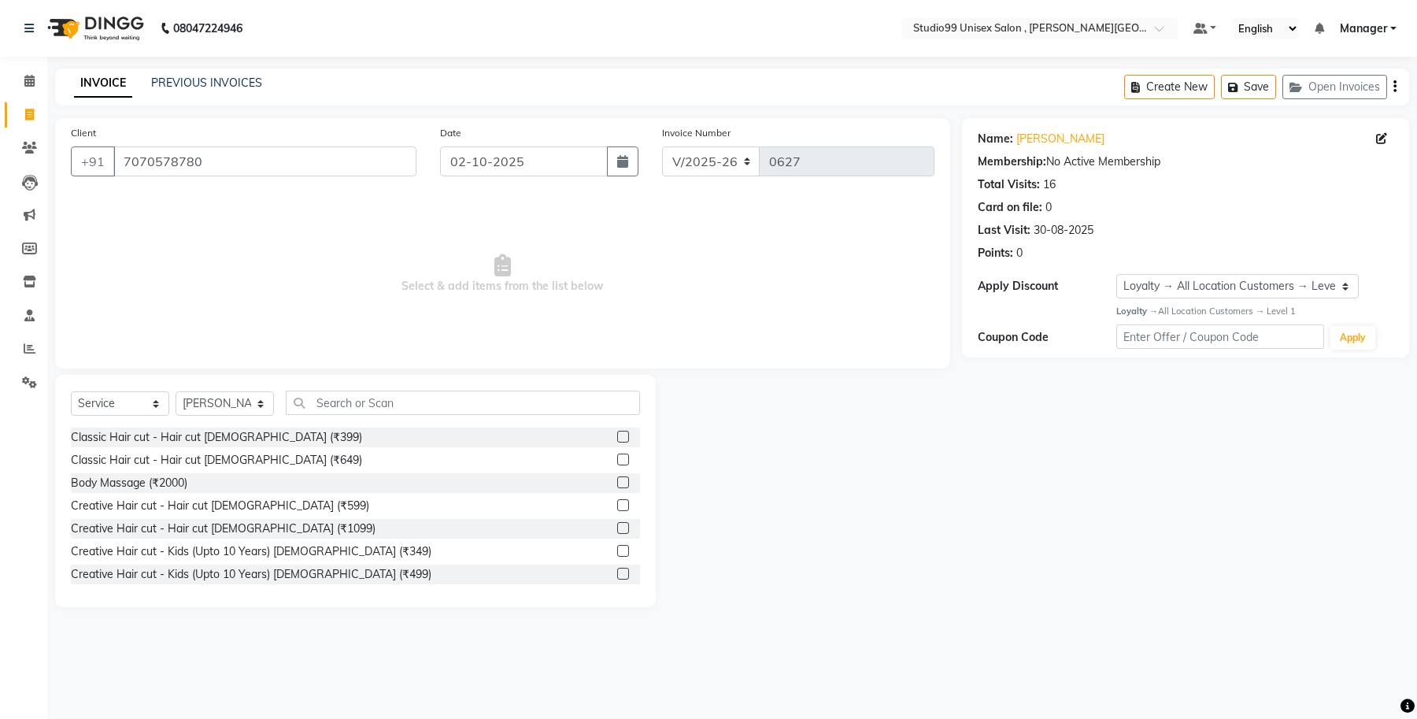
click at [617, 334] on label at bounding box center [623, 528] width 12 height 12
click at [617, 334] on input "checkbox" at bounding box center [622, 529] width 10 height 10
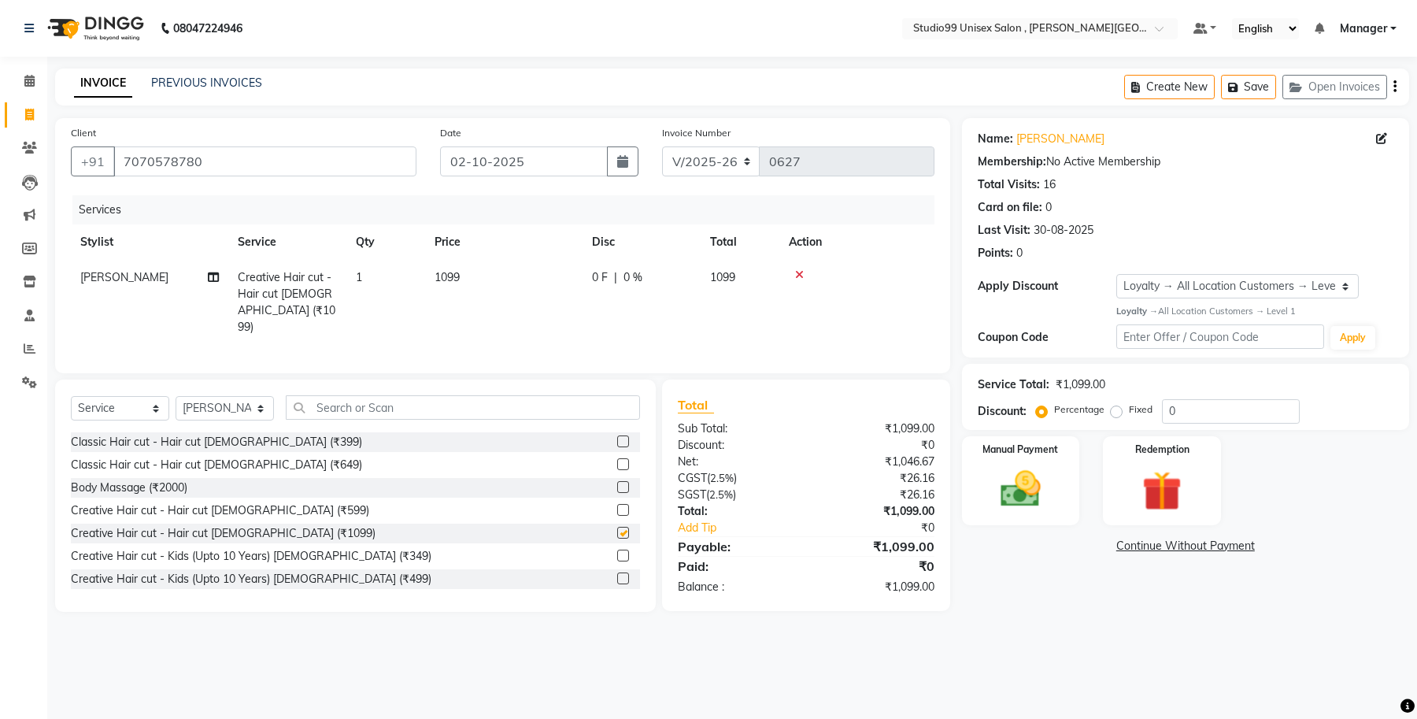
checkbox input "false"
click at [779, 334] on img at bounding box center [1020, 489] width 67 height 48
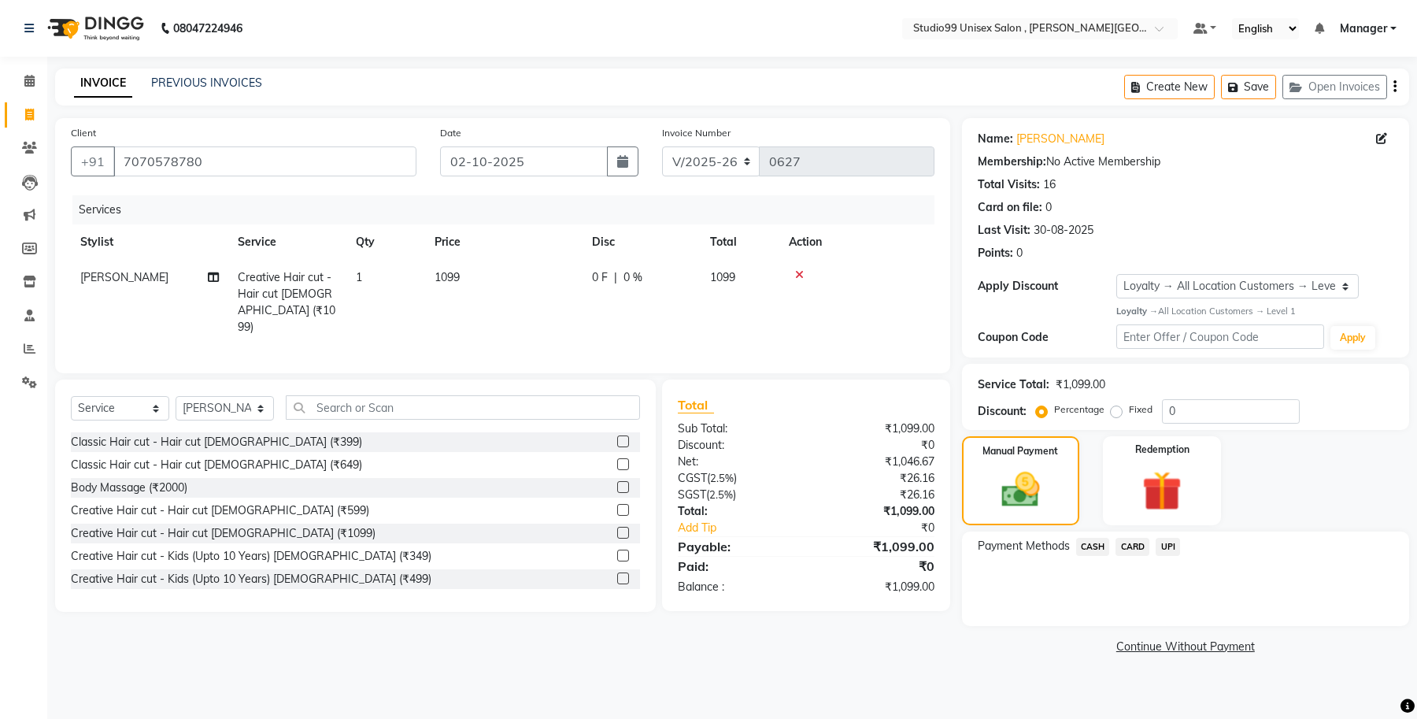
click at [779, 334] on span "CASH" at bounding box center [1093, 547] width 34 height 18
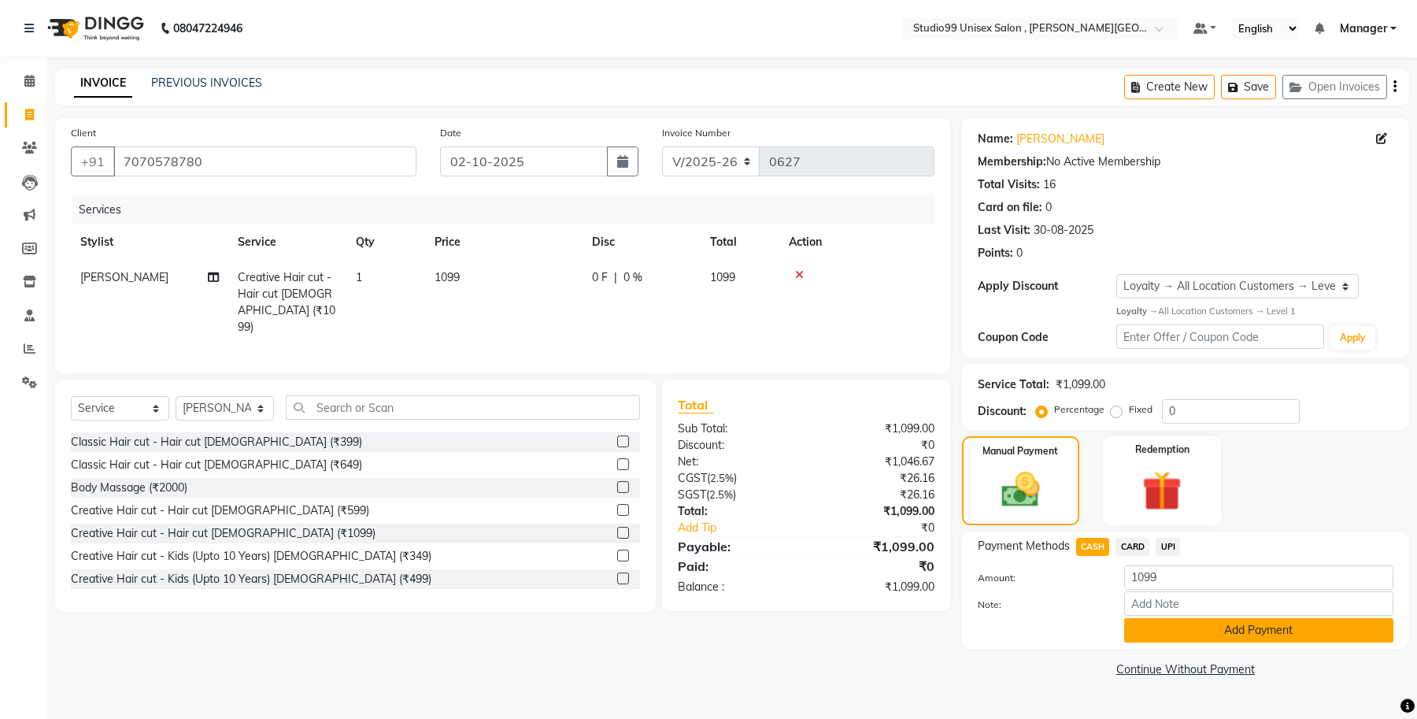
click at [779, 334] on button "Add Payment" at bounding box center [1258, 630] width 269 height 24
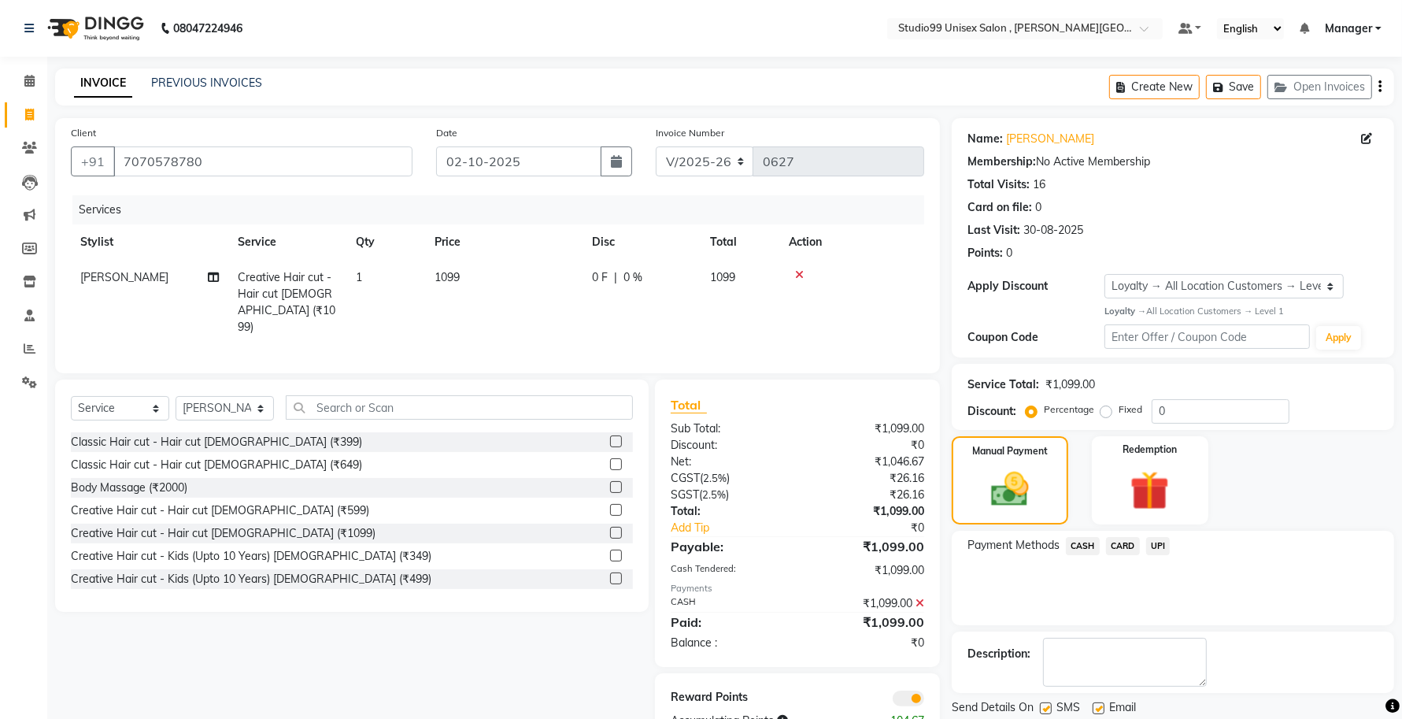
scroll to position [51, 0]
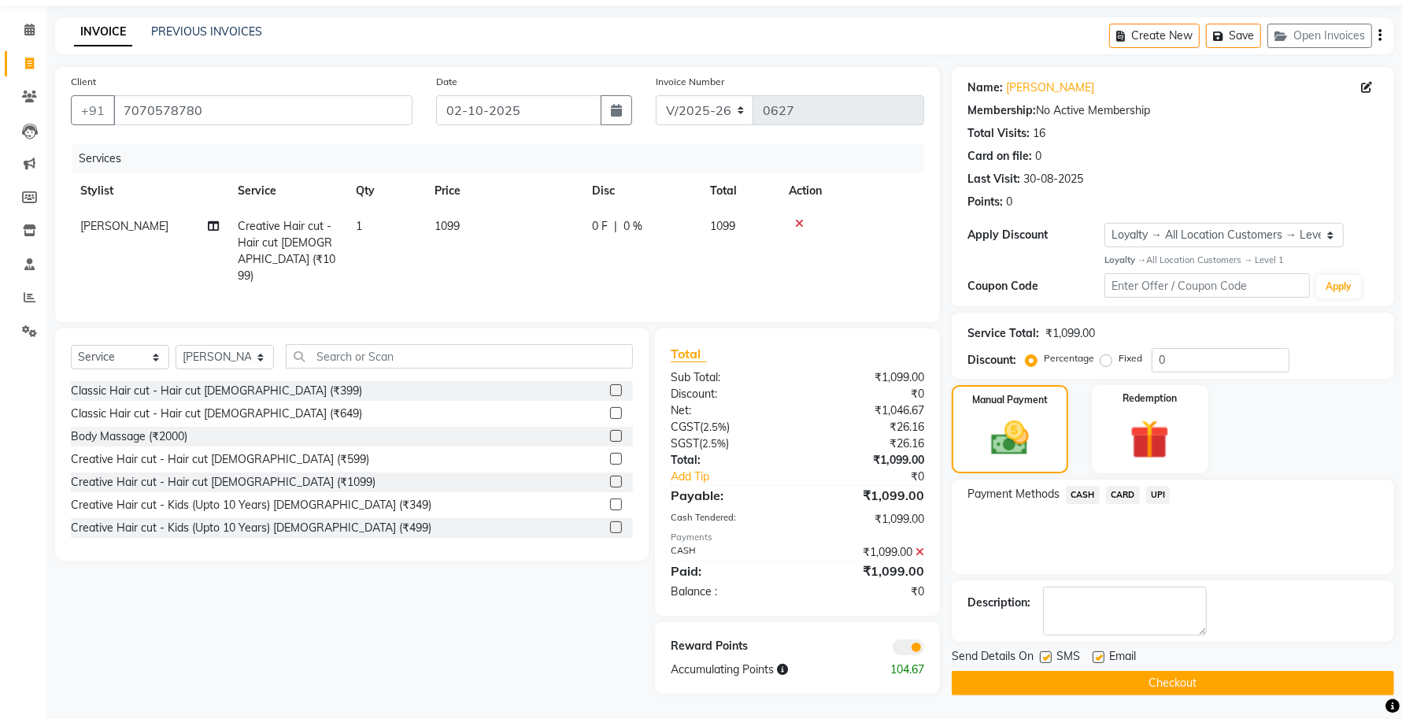
click at [779, 334] on button "Checkout" at bounding box center [1173, 683] width 443 height 24
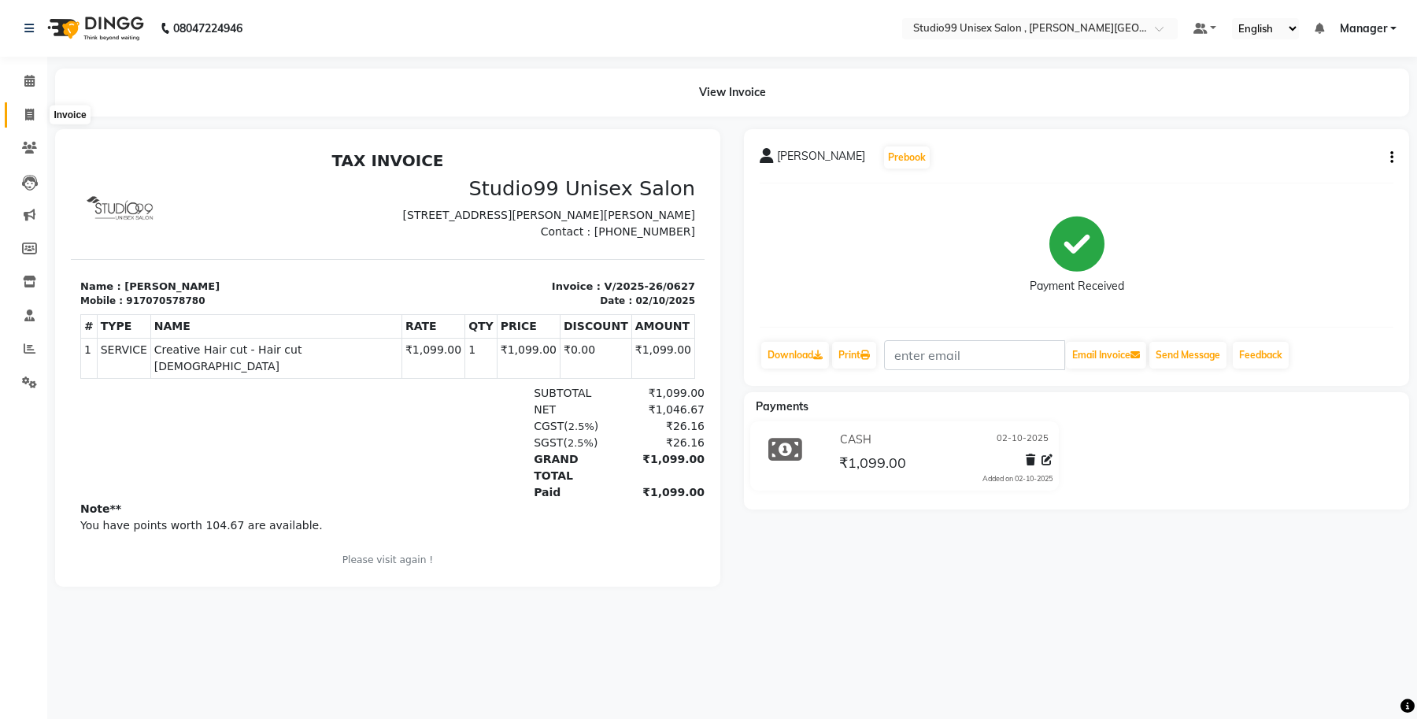
click at [28, 116] on icon at bounding box center [29, 115] width 9 height 12
select select "service"
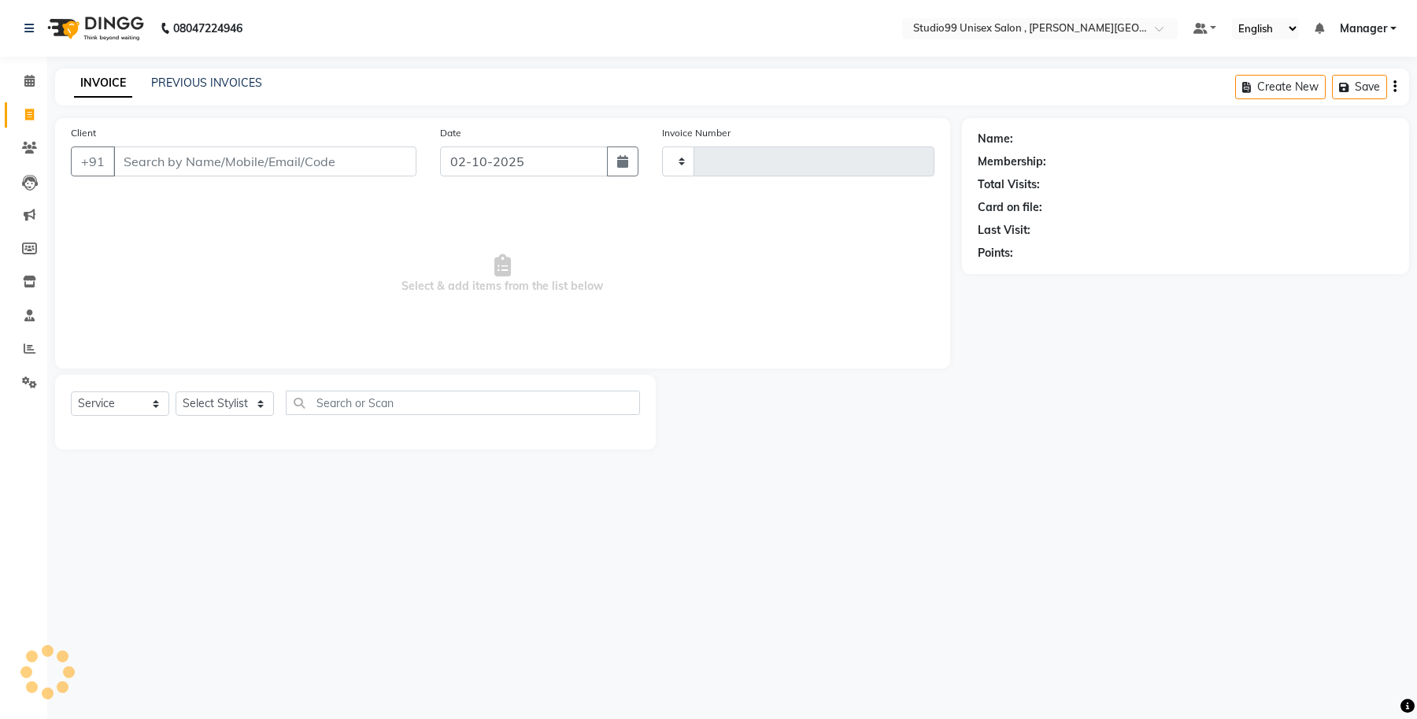
type input "0628"
select select "7699"
